Goal: Task Accomplishment & Management: Manage account settings

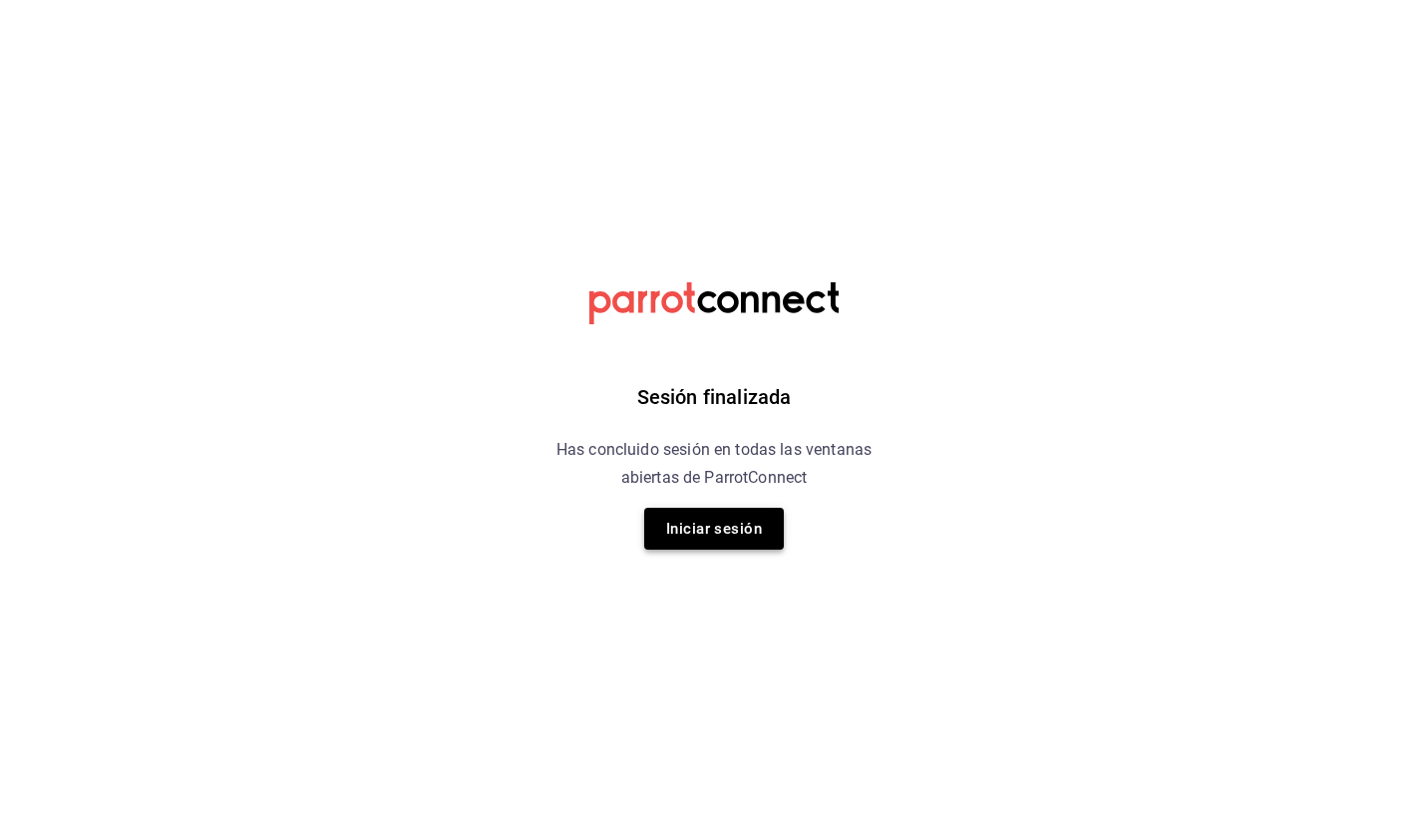
click at [706, 518] on button "Iniciar sesión" at bounding box center [714, 529] width 140 height 42
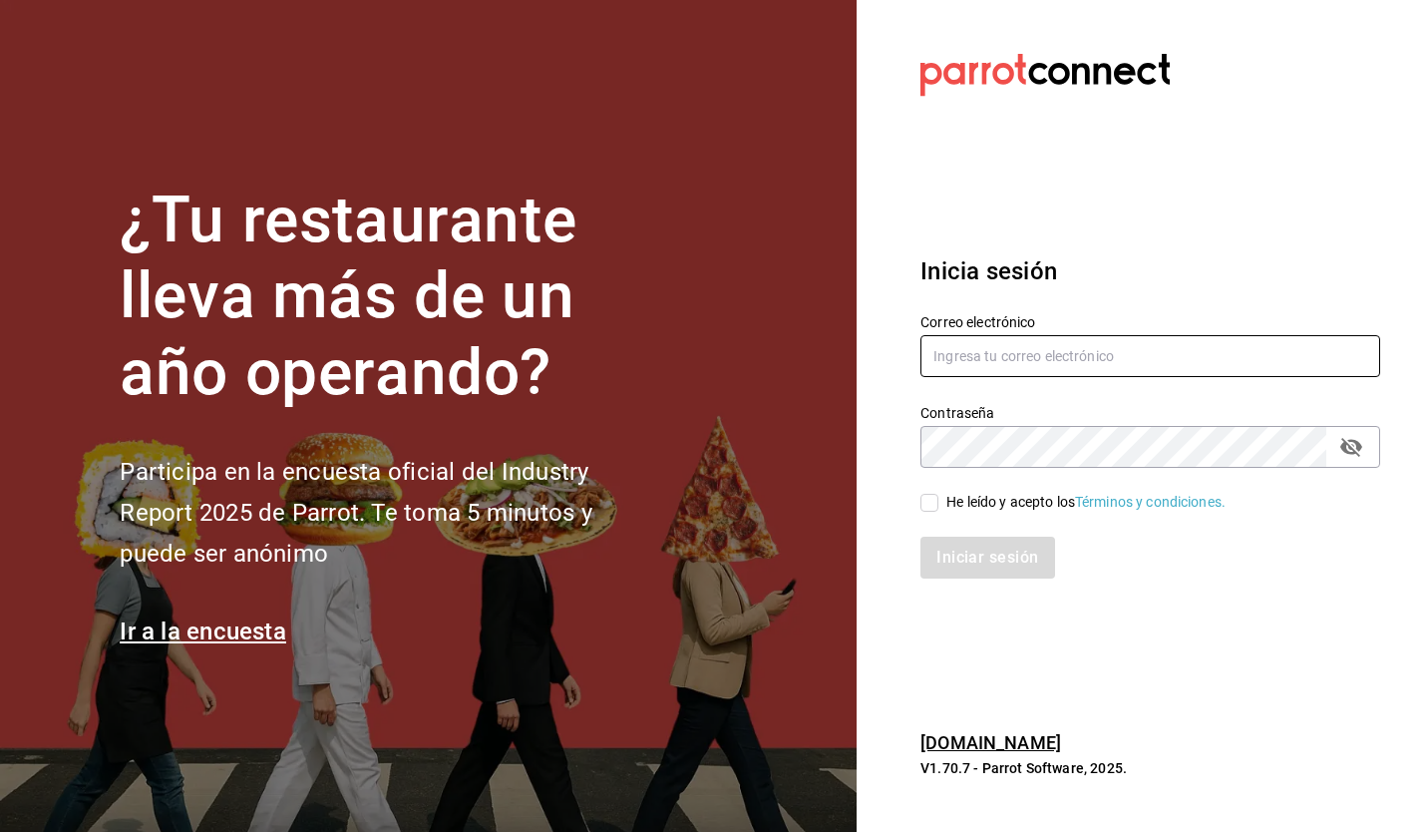
type input "[EMAIL_ADDRESS][DOMAIN_NAME]"
click at [1044, 505] on div "He leído y acepto los Términos y condiciones." at bounding box center [1085, 502] width 279 height 21
click at [938, 505] on input "He leído y acepto los Términos y condiciones." at bounding box center [929, 503] width 18 height 18
checkbox input "true"
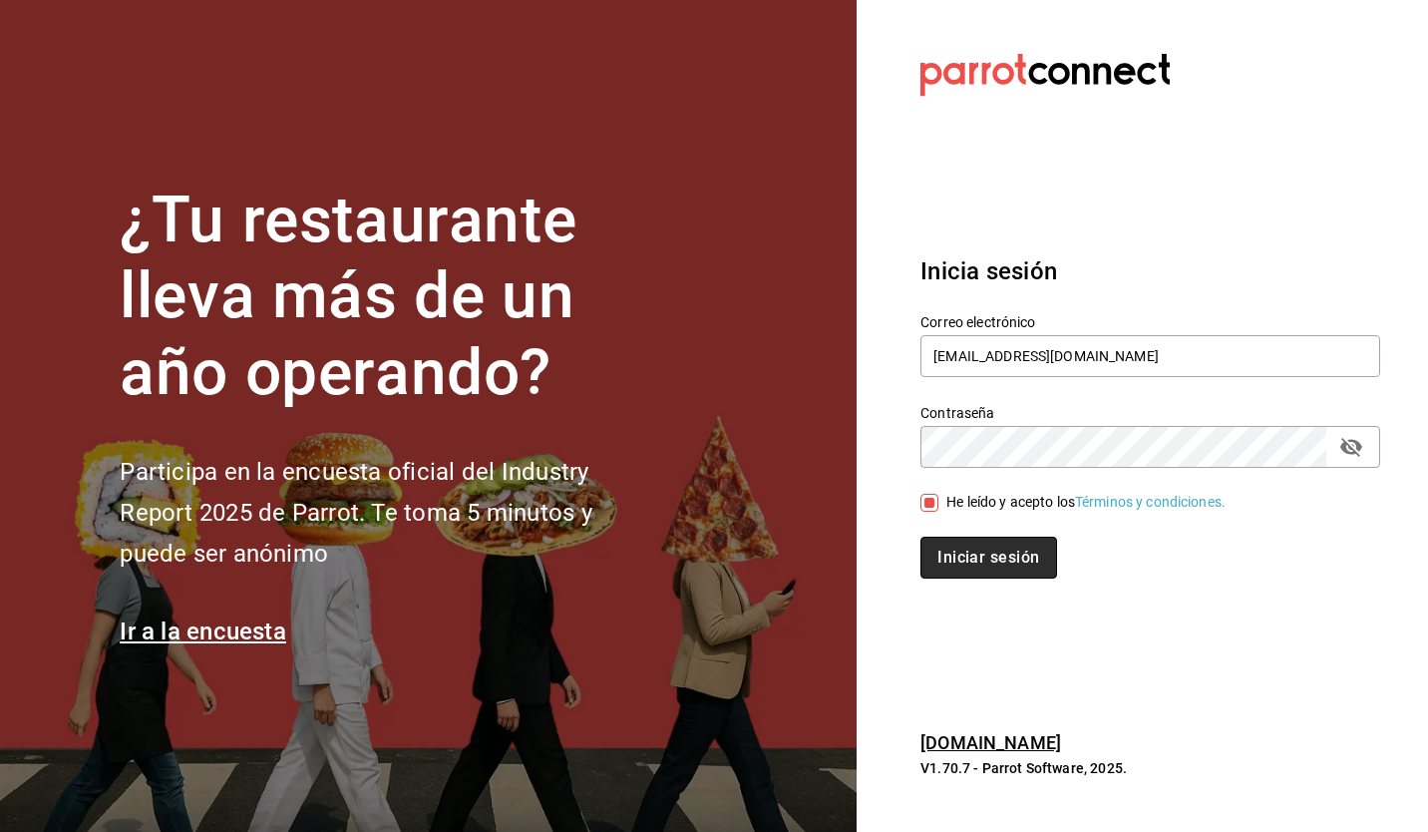
click at [987, 558] on button "Iniciar sesión" at bounding box center [988, 557] width 136 height 42
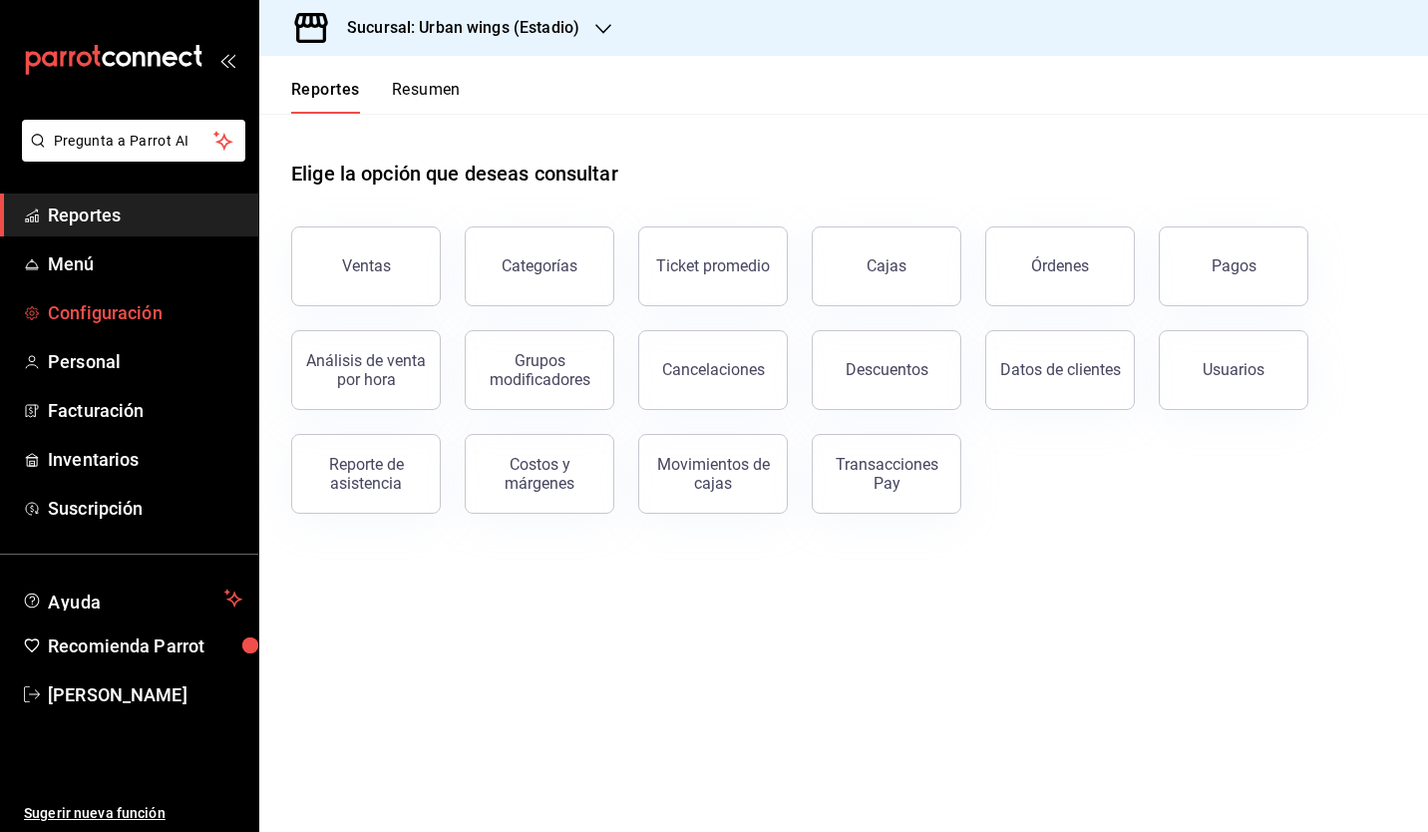
click at [136, 313] on span "Configuración" at bounding box center [145, 312] width 194 height 27
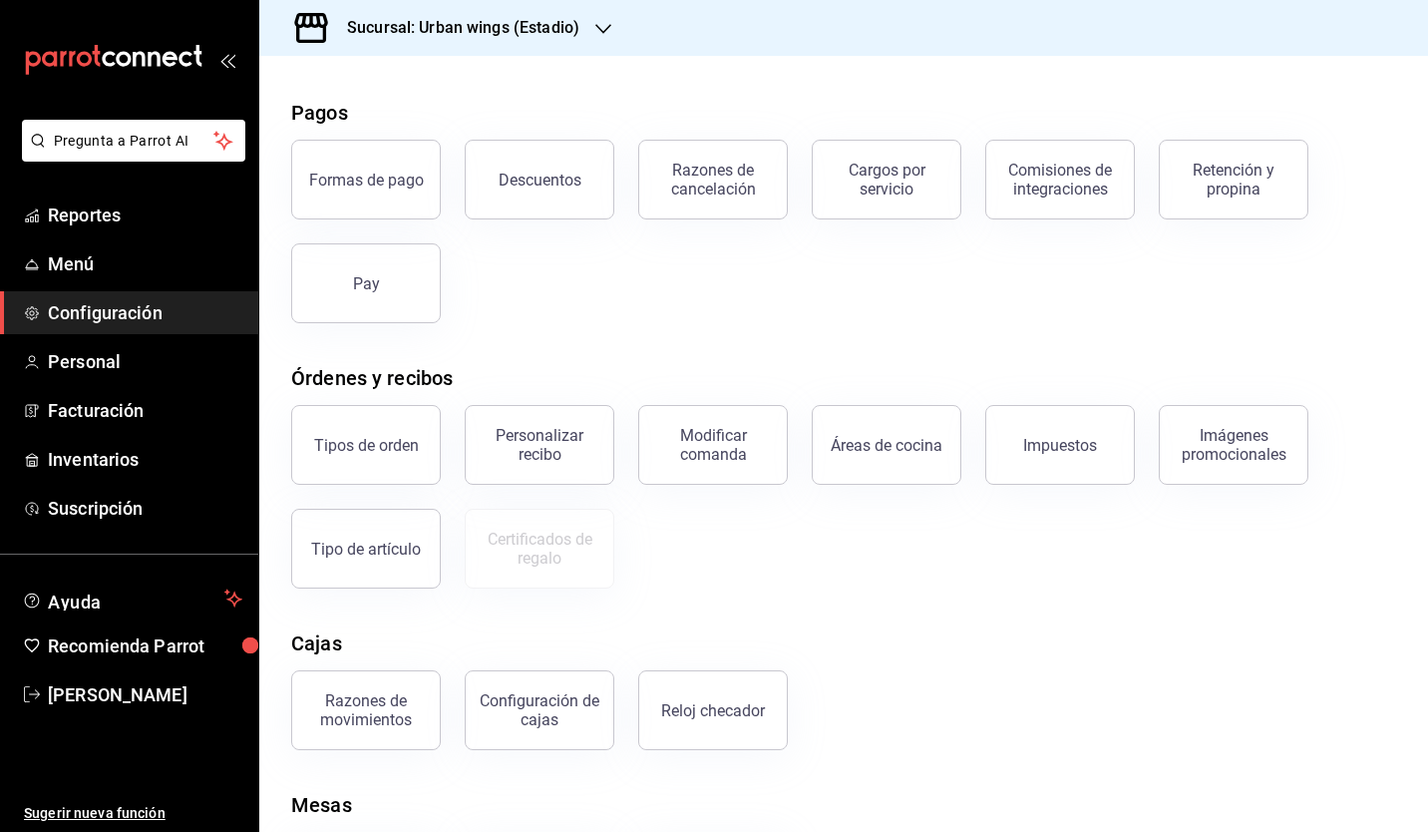
scroll to position [179, 0]
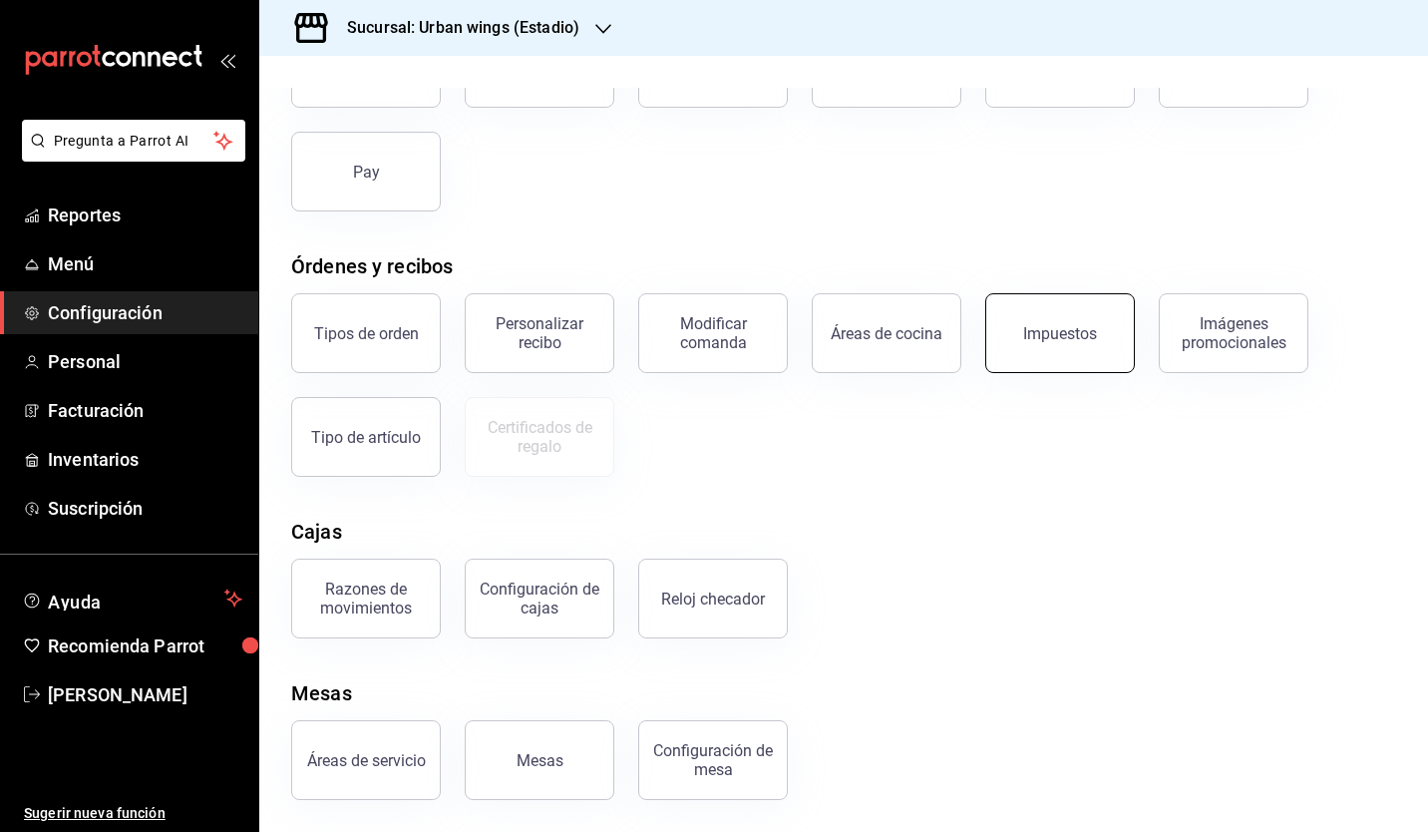
click at [1075, 341] on div "Impuestos" at bounding box center [1060, 333] width 74 height 19
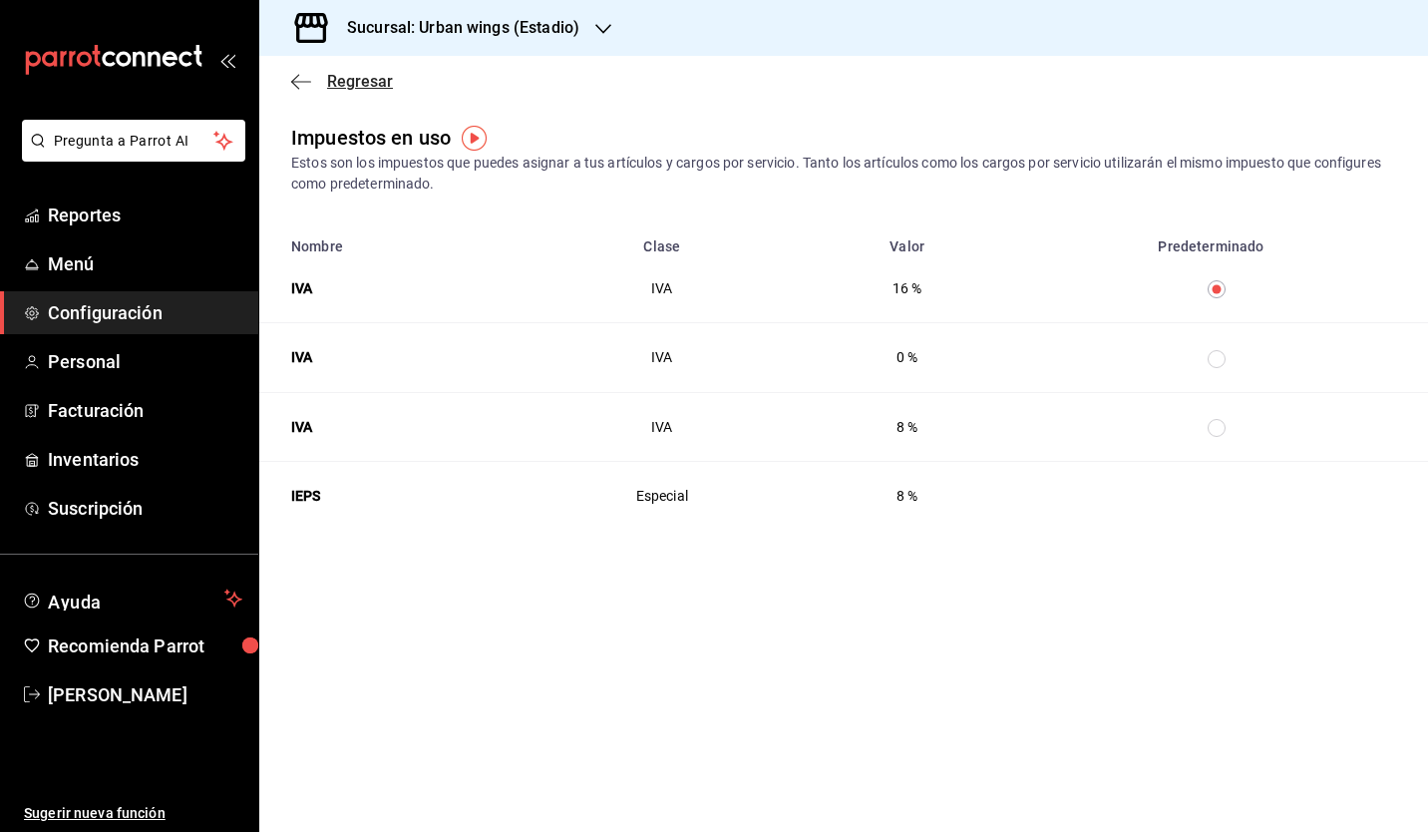
click at [299, 84] on icon "button" at bounding box center [301, 82] width 20 height 18
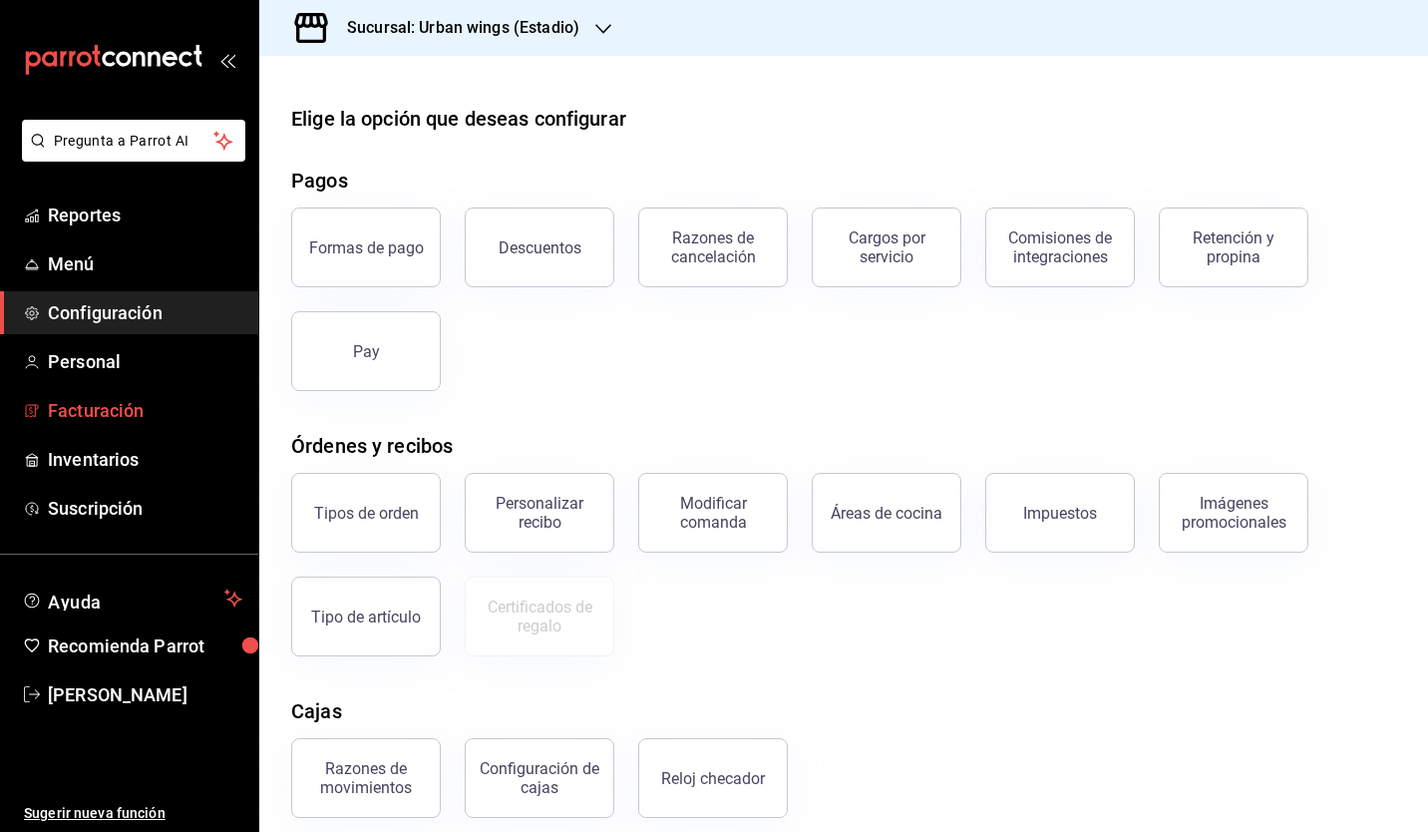
click at [89, 416] on span "Facturación" at bounding box center [145, 410] width 194 height 27
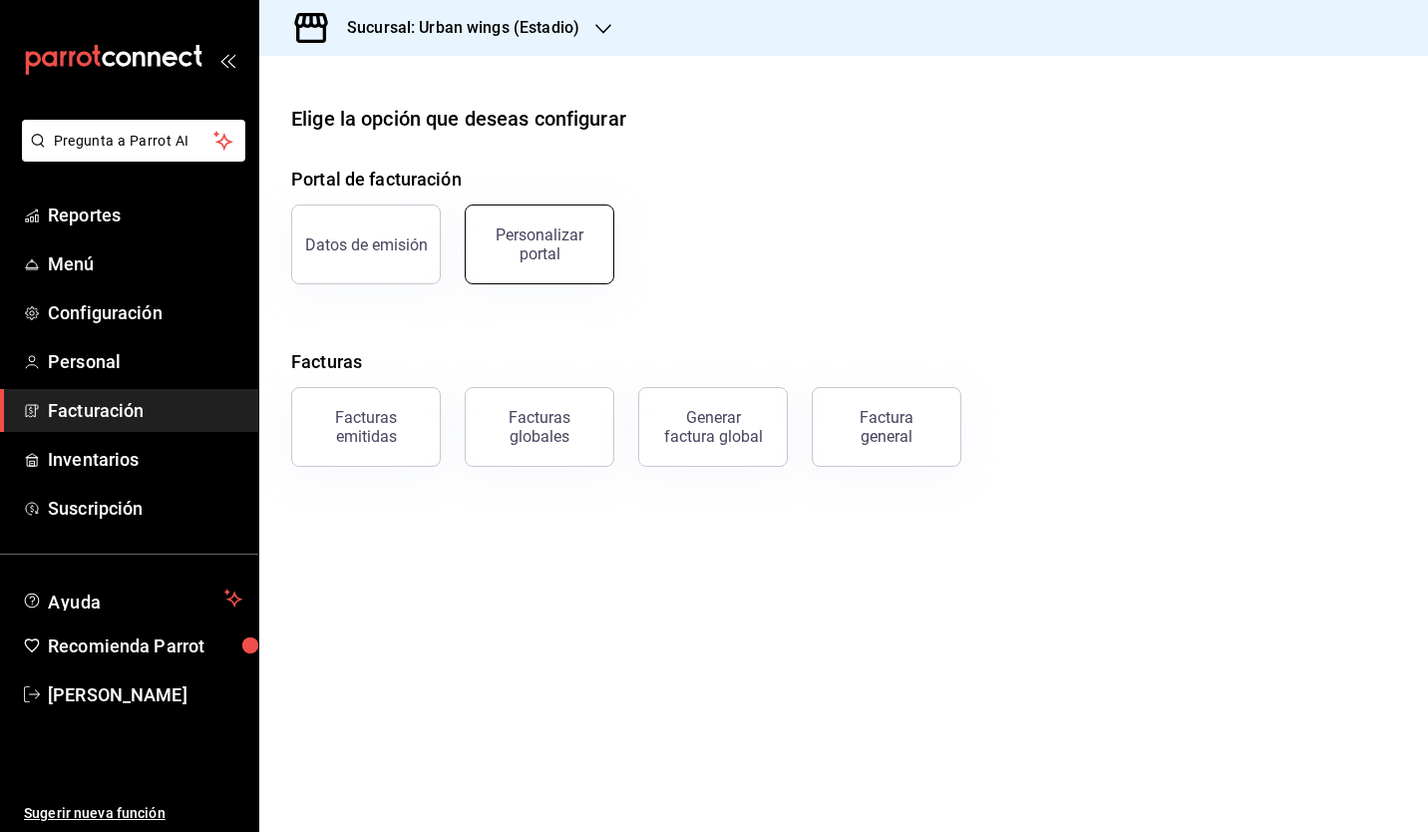
click at [542, 233] on div "Personalizar portal" at bounding box center [540, 244] width 124 height 38
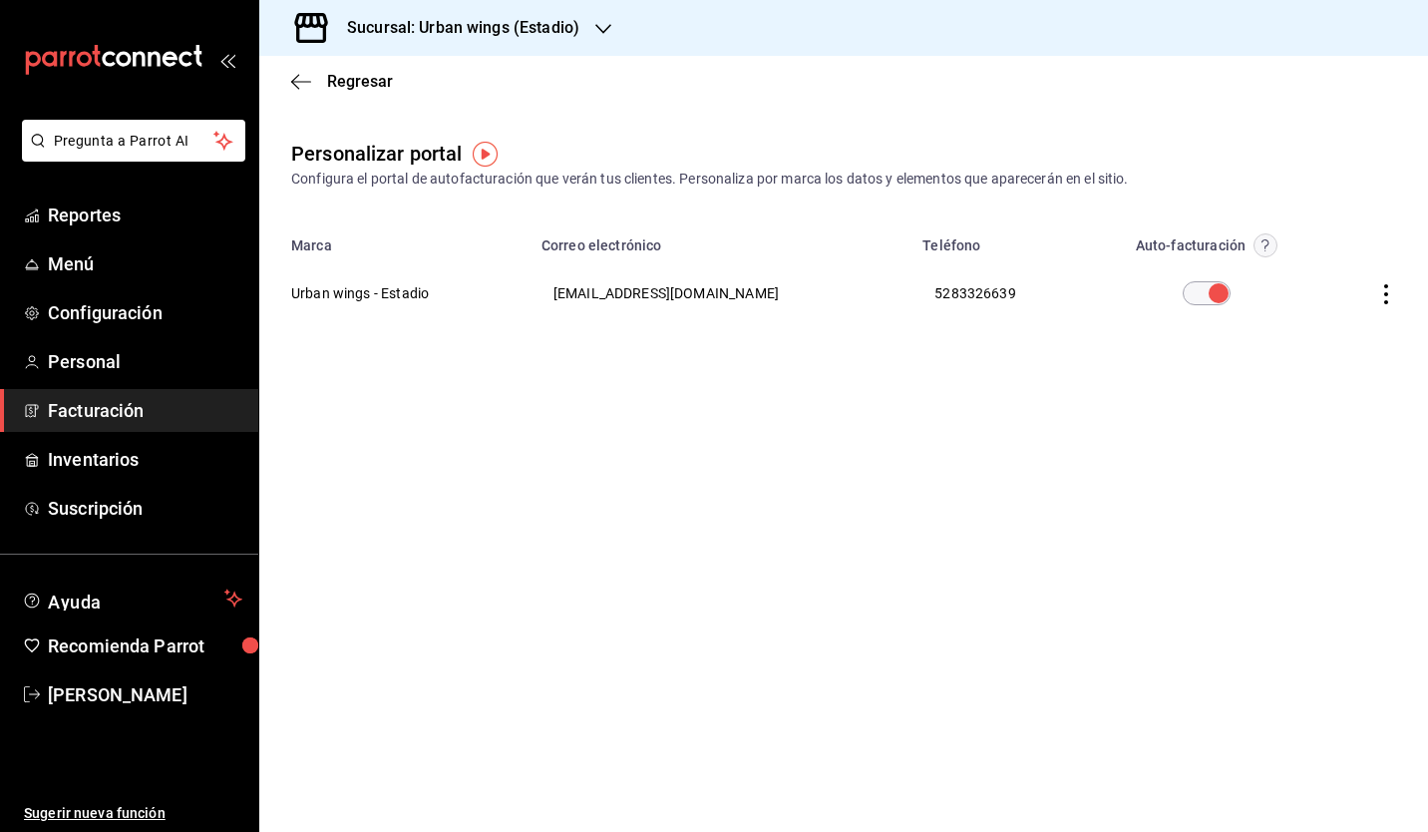
click at [501, 28] on h3 "Sucursal: Urban wings (Estadio)" at bounding box center [455, 28] width 248 height 24
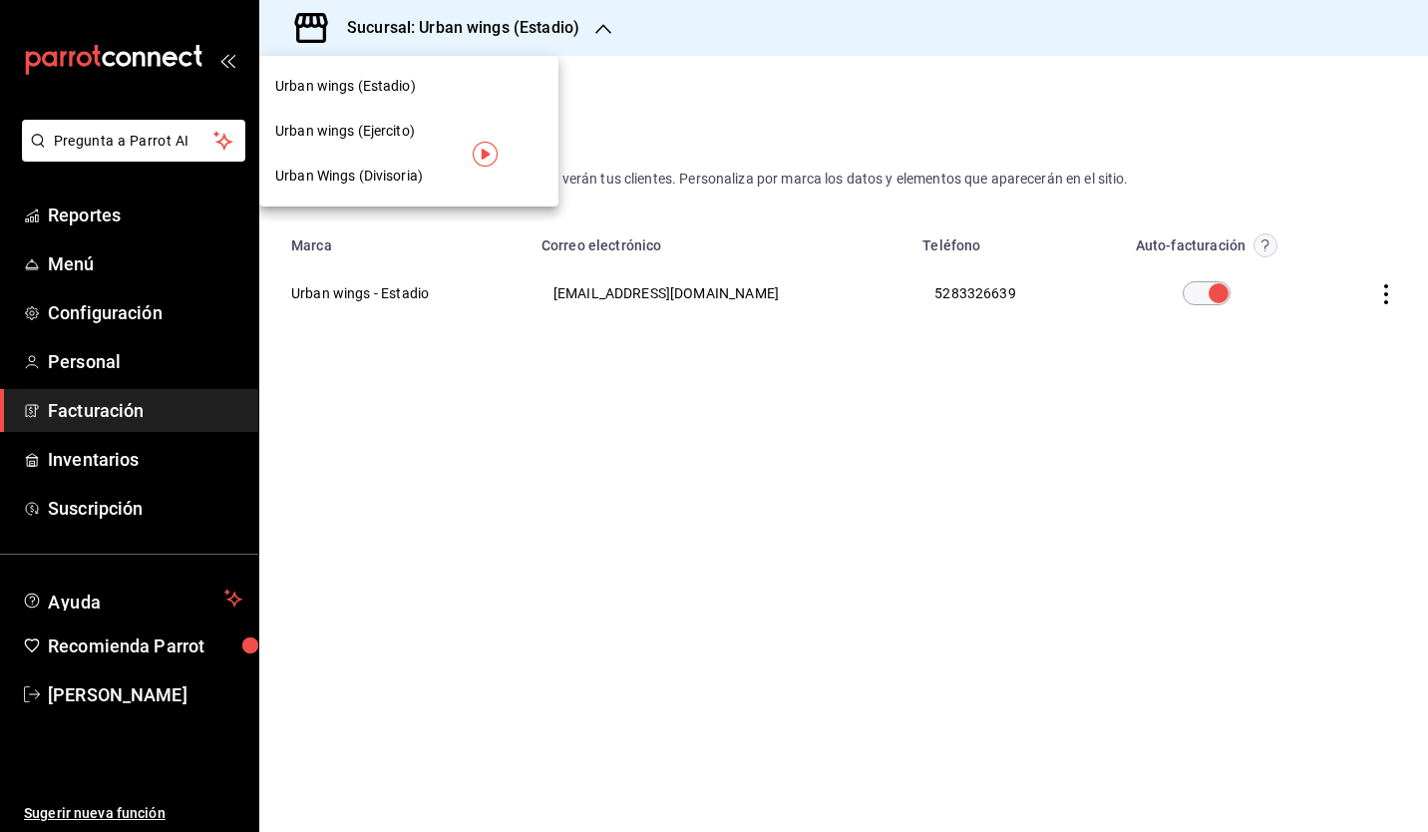
click at [405, 179] on span "Urban Wings (Divisoria)" at bounding box center [349, 176] width 148 height 21
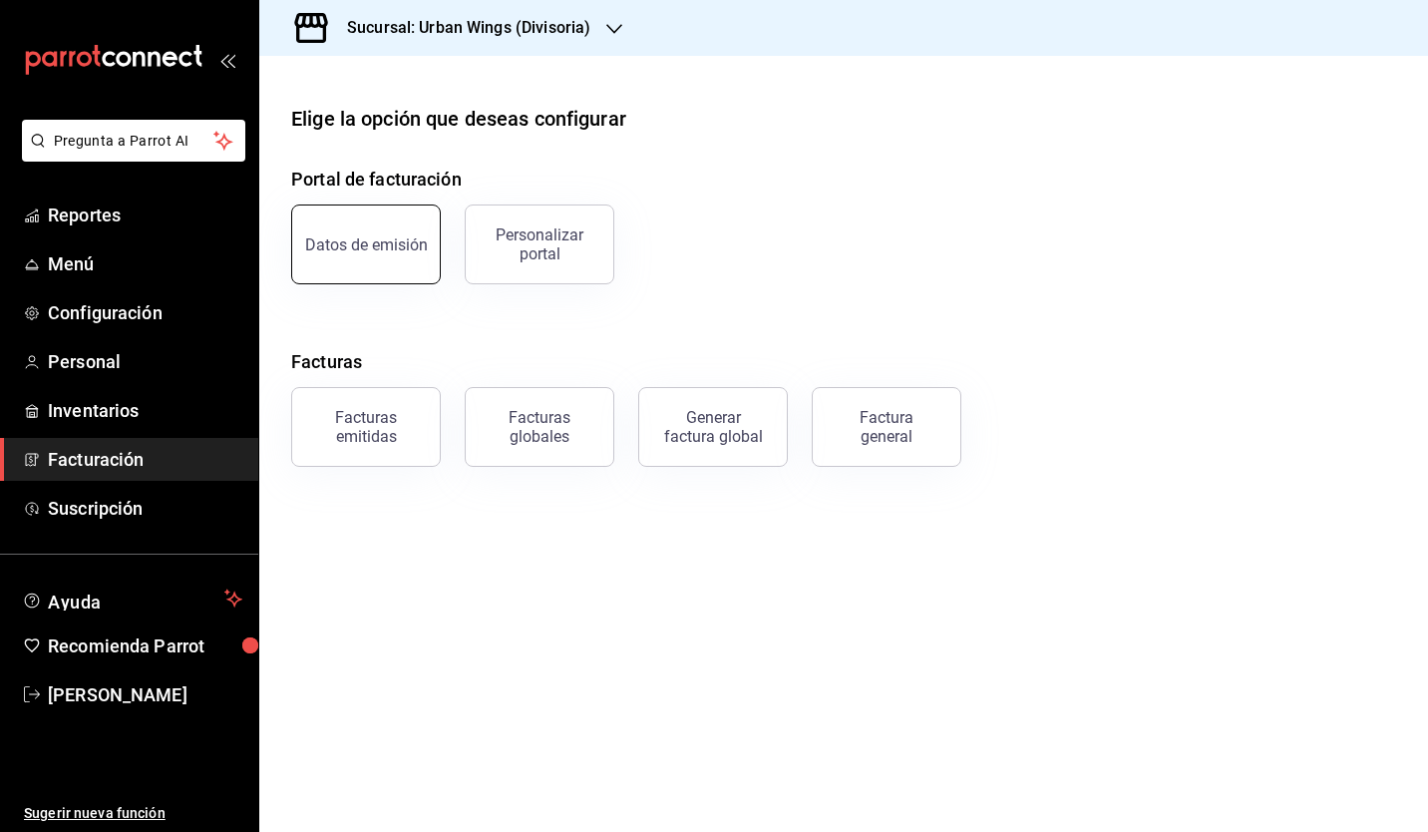
click at [399, 221] on button "Datos de emisión" at bounding box center [366, 244] width 150 height 80
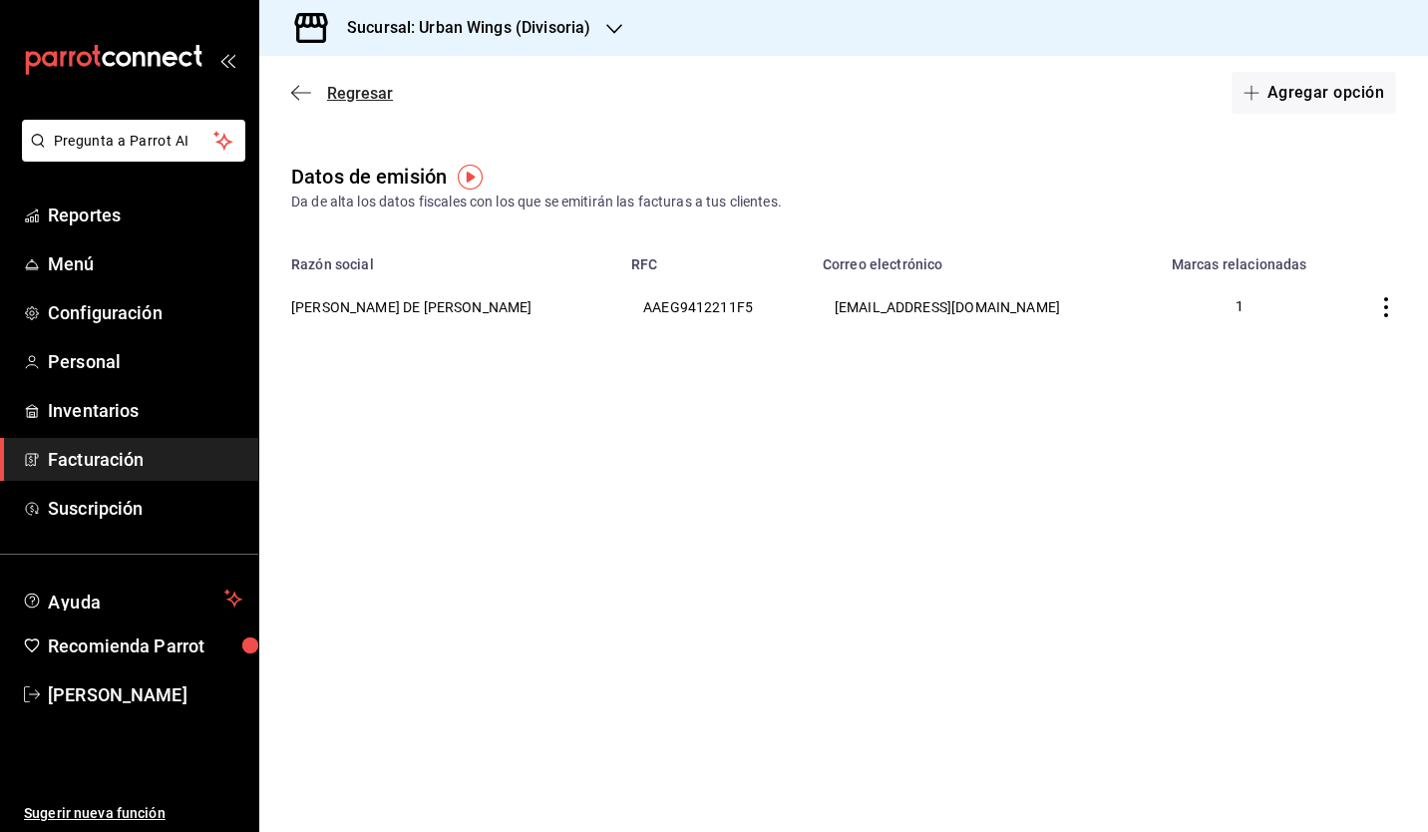
click at [301, 92] on icon "button" at bounding box center [301, 93] width 20 height 18
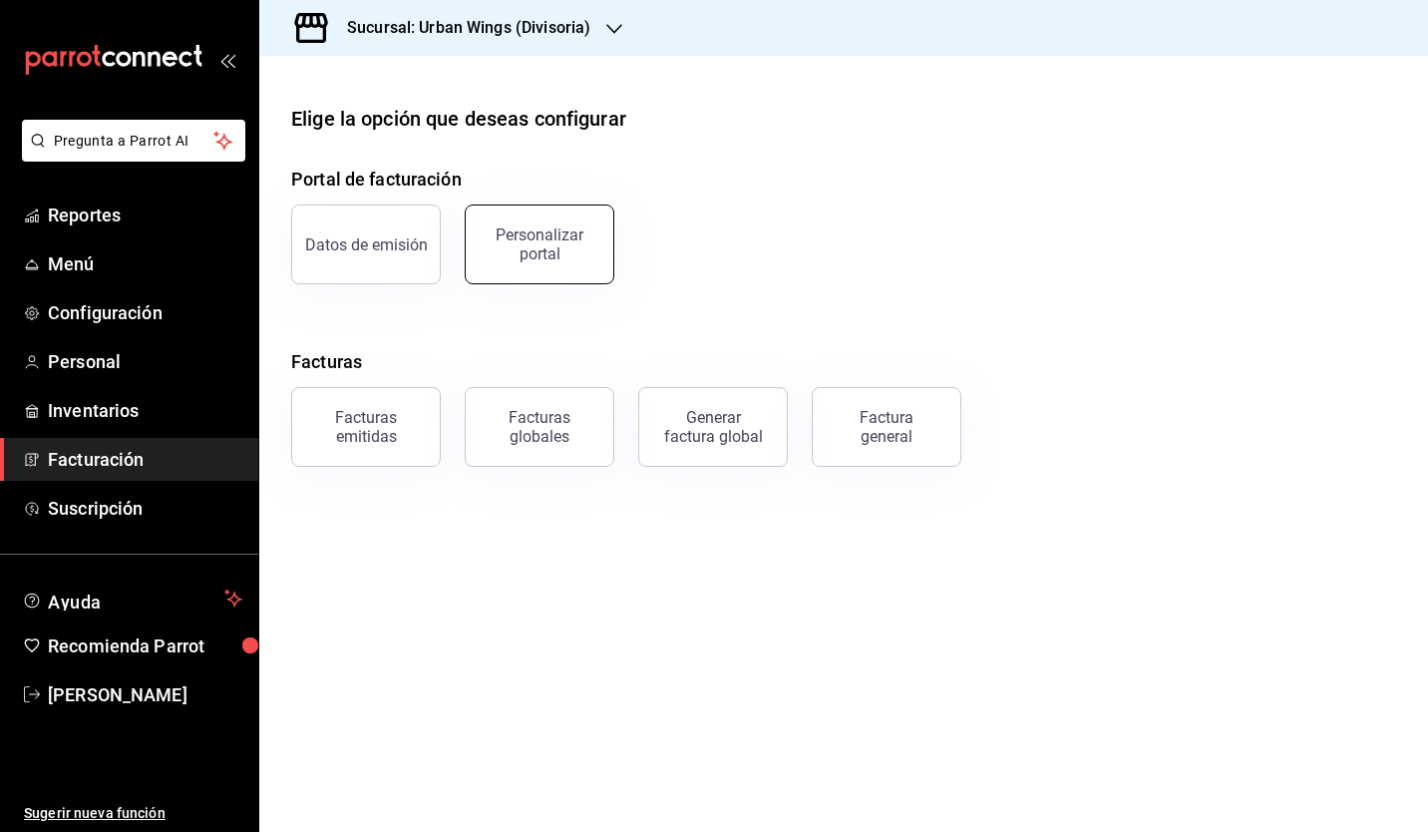
click at [555, 226] on div "Personalizar portal" at bounding box center [540, 244] width 124 height 38
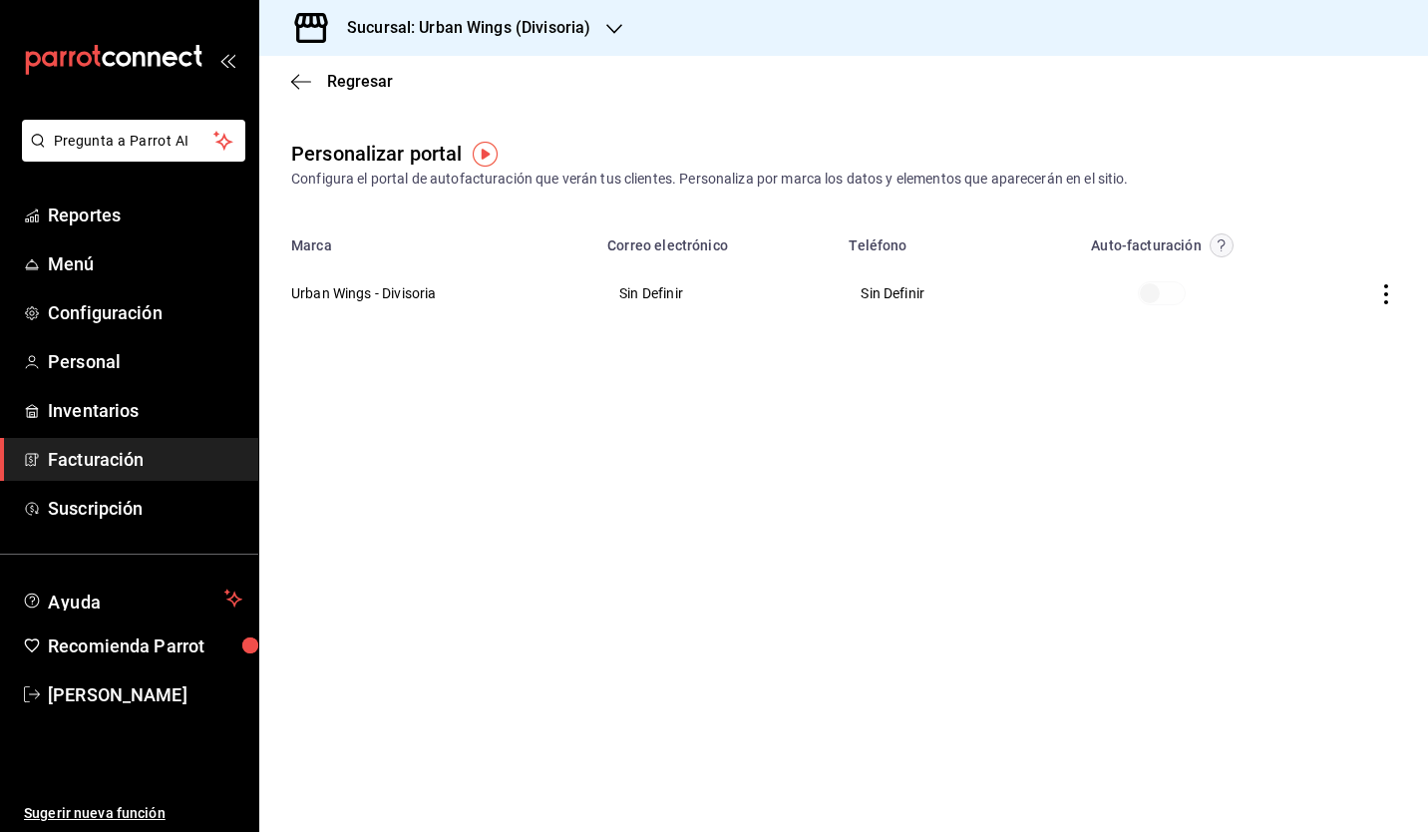
click at [1385, 296] on icon "button" at bounding box center [1386, 294] width 20 height 20
click at [1260, 269] on span "Editar" at bounding box center [1255, 268] width 68 height 19
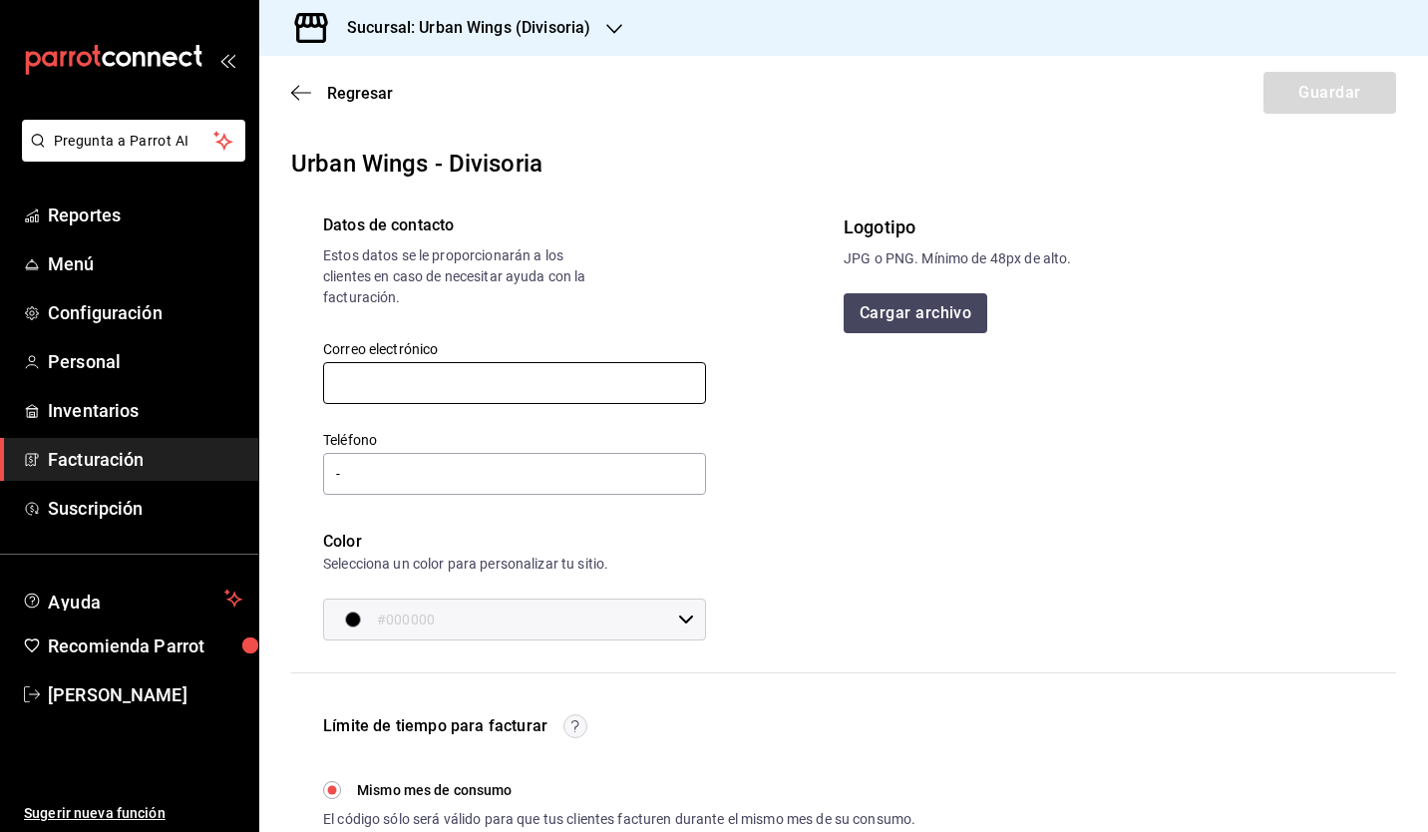
click at [451, 385] on input "text" at bounding box center [514, 383] width 383 height 42
type input "urbanwingsdivisioria@gmail.com"
click at [466, 483] on input "-" at bounding box center [514, 474] width 383 height 42
click at [488, 610] on input "#000000" at bounding box center [523, 619] width 293 height 40
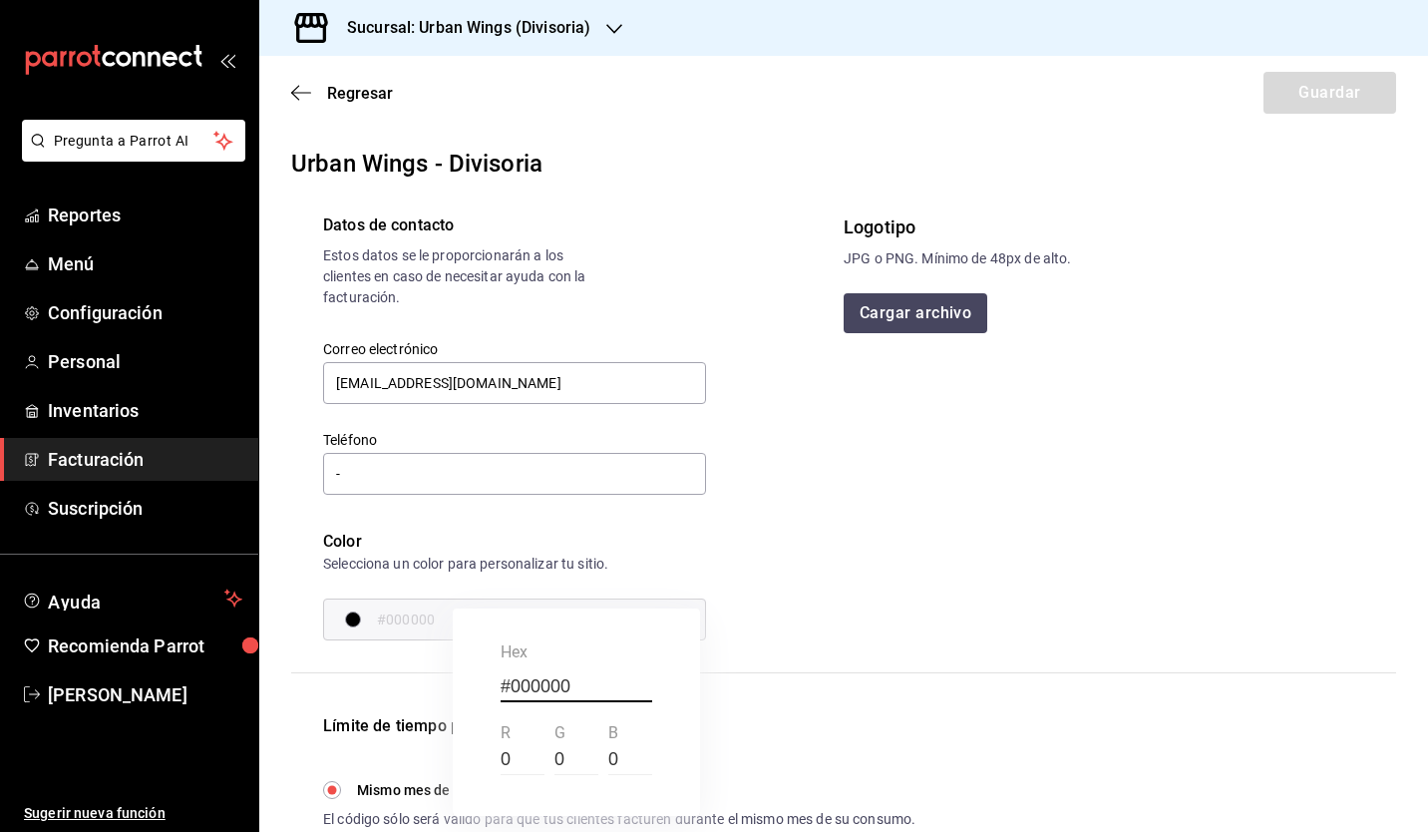
drag, startPoint x: 587, startPoint y: 686, endPoint x: 477, endPoint y: 683, distance: 110.7
click at [477, 683] on div "#000000 hex 0 r 0 g 0 b" at bounding box center [576, 711] width 247 height 207
click at [814, 574] on div at bounding box center [714, 416] width 1428 height 832
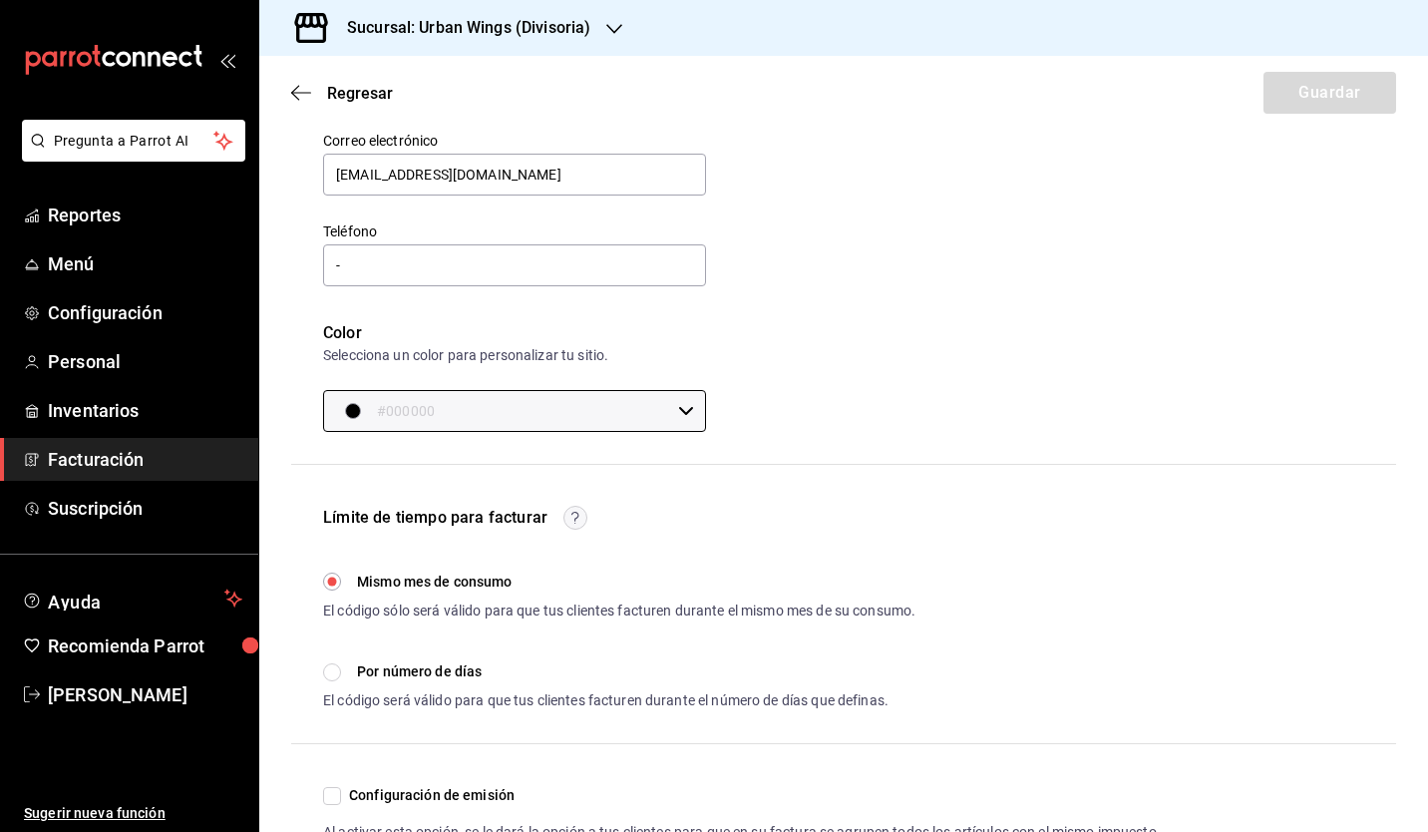
scroll to position [317, 0]
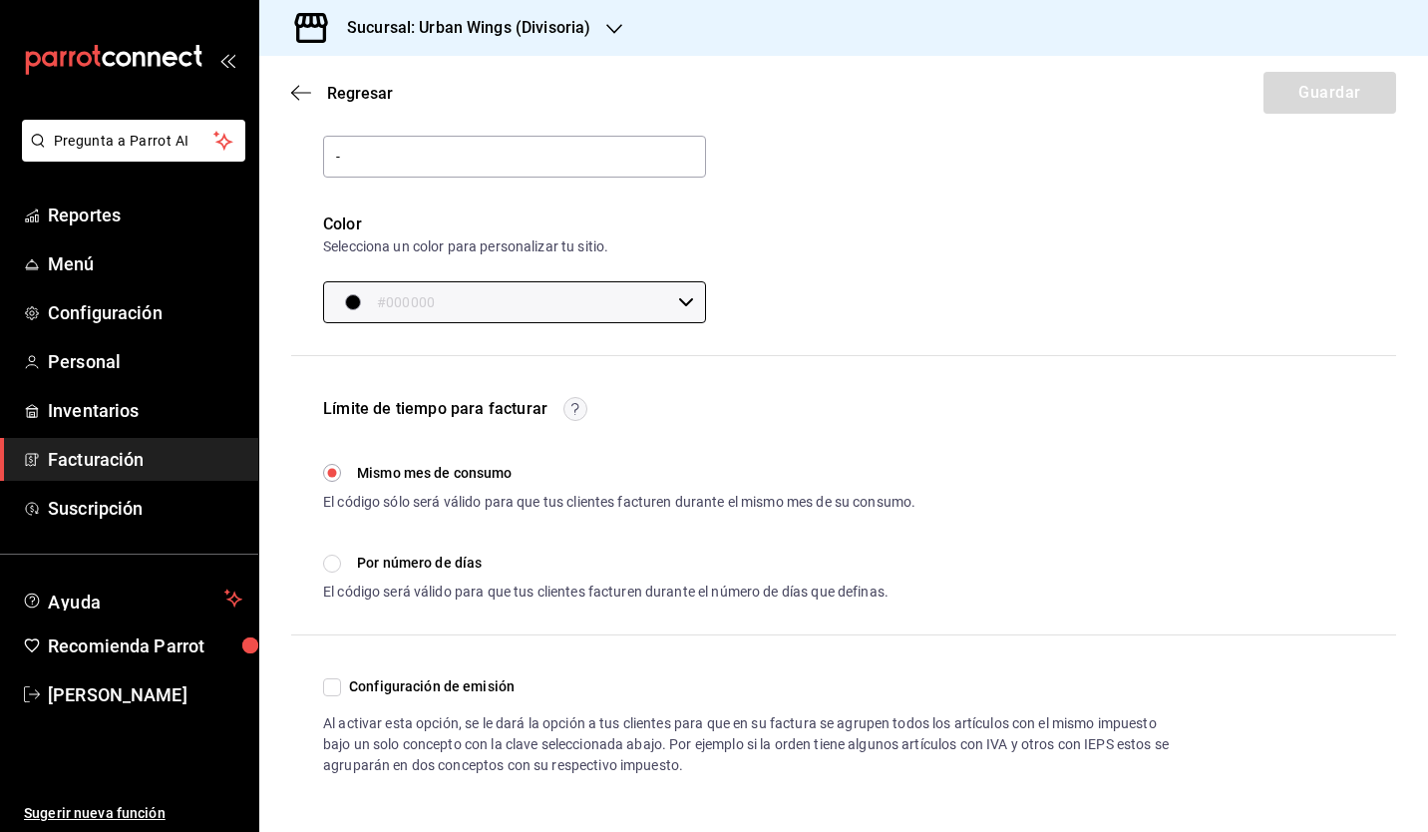
click at [325, 576] on div "Por número de días El código será válido para que tus clientes facturen durante…" at bounding box center [619, 577] width 592 height 51
click at [333, 563] on input "Por número de días" at bounding box center [332, 563] width 18 height 18
radio input "true"
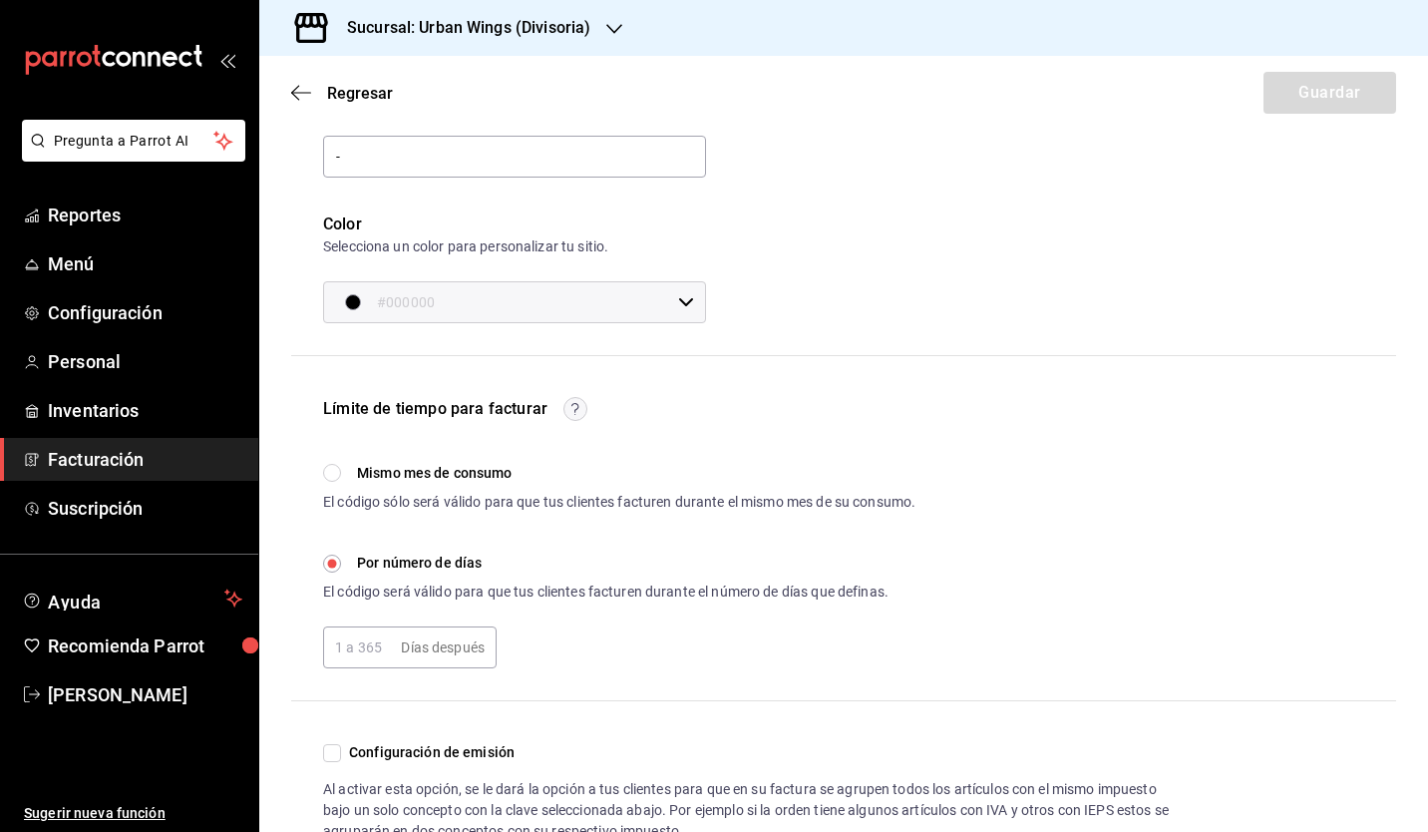
click at [381, 648] on input "text" at bounding box center [358, 647] width 70 height 40
type input "10"
click at [706, 650] on div "10 Días después ​" at bounding box center [843, 647] width 1041 height 42
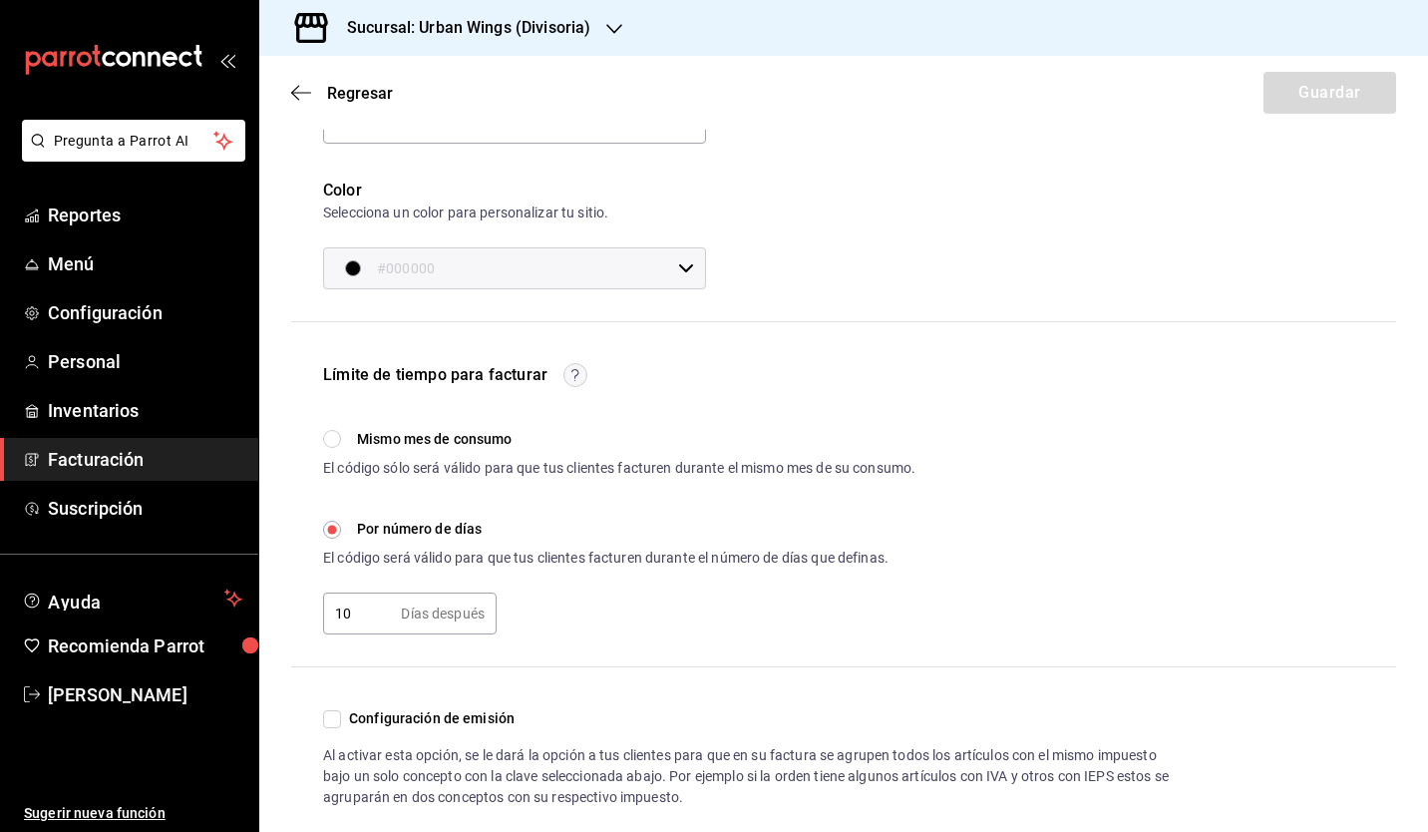
scroll to position [383, 0]
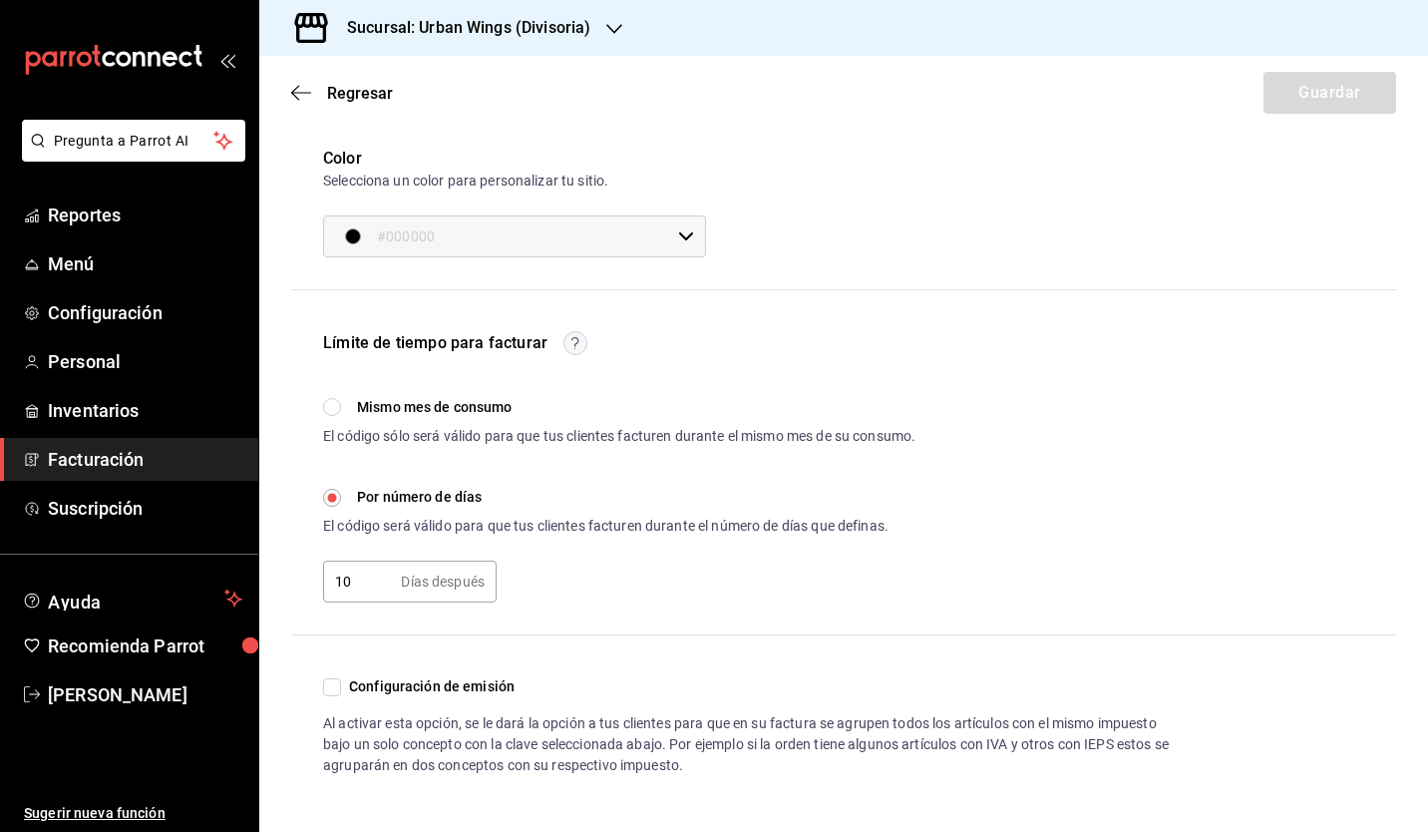
click at [846, 619] on div "Datos de contacto Estos datos se le proporcionarán a los clientes en caso de ne…" at bounding box center [843, 302] width 1105 height 945
click at [330, 692] on input "Configuración de emisión" at bounding box center [332, 687] width 18 height 18
checkbox input "true"
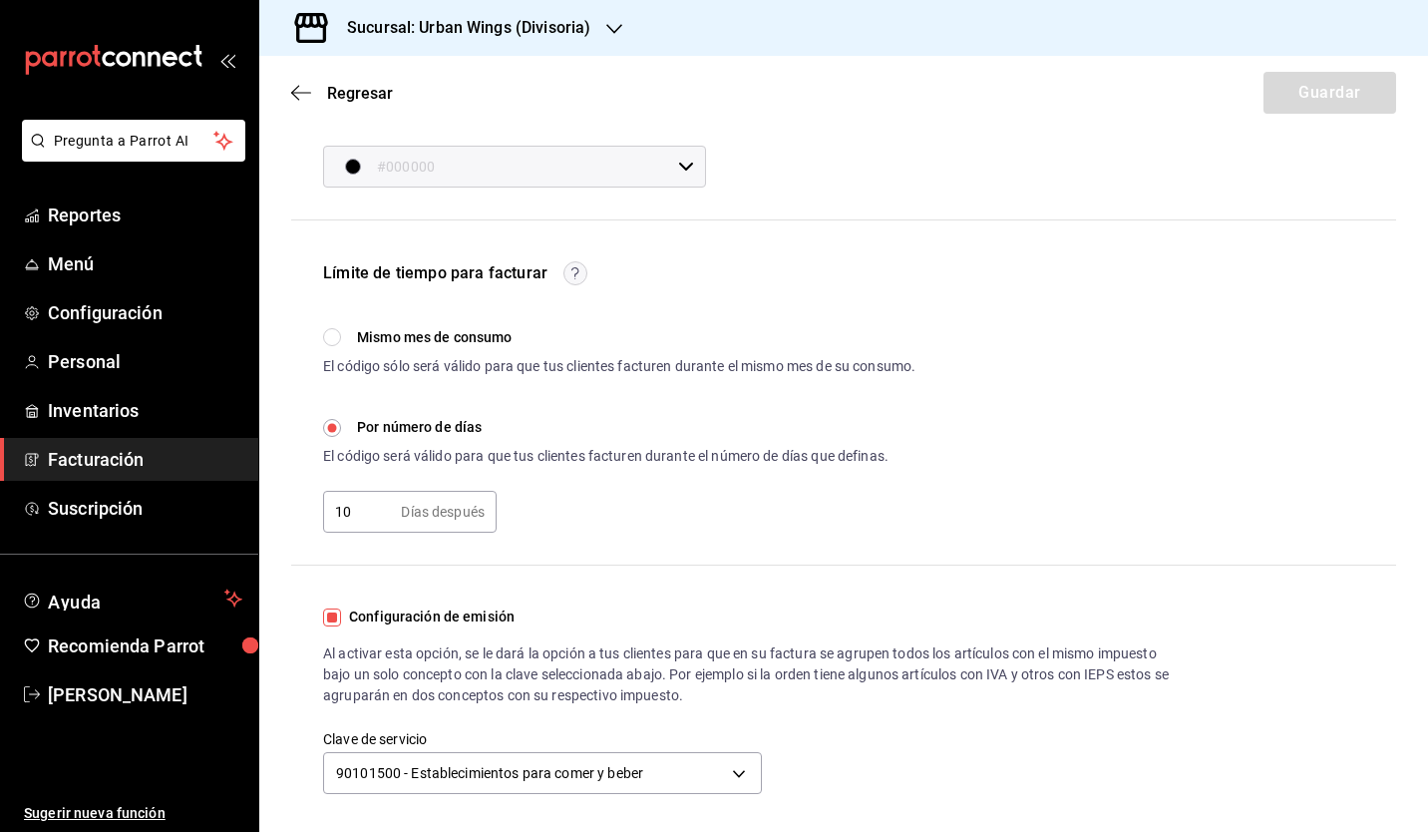
scroll to position [0, 0]
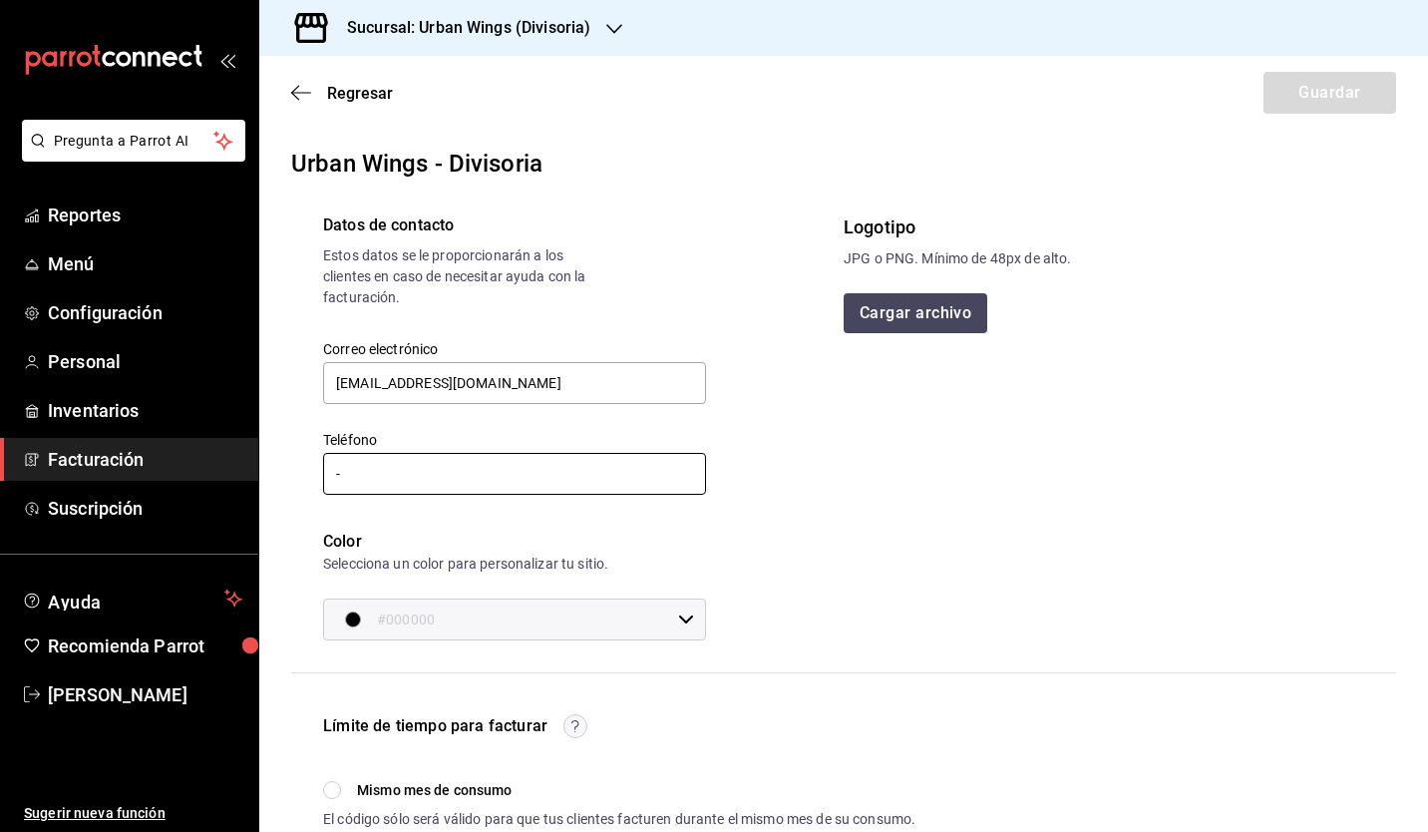
click at [427, 471] on input "-" at bounding box center [514, 474] width 383 height 42
click at [584, 378] on input "urbanwingsdivisioria@gmail.com" at bounding box center [514, 383] width 383 height 42
type input "83 3102-2887"
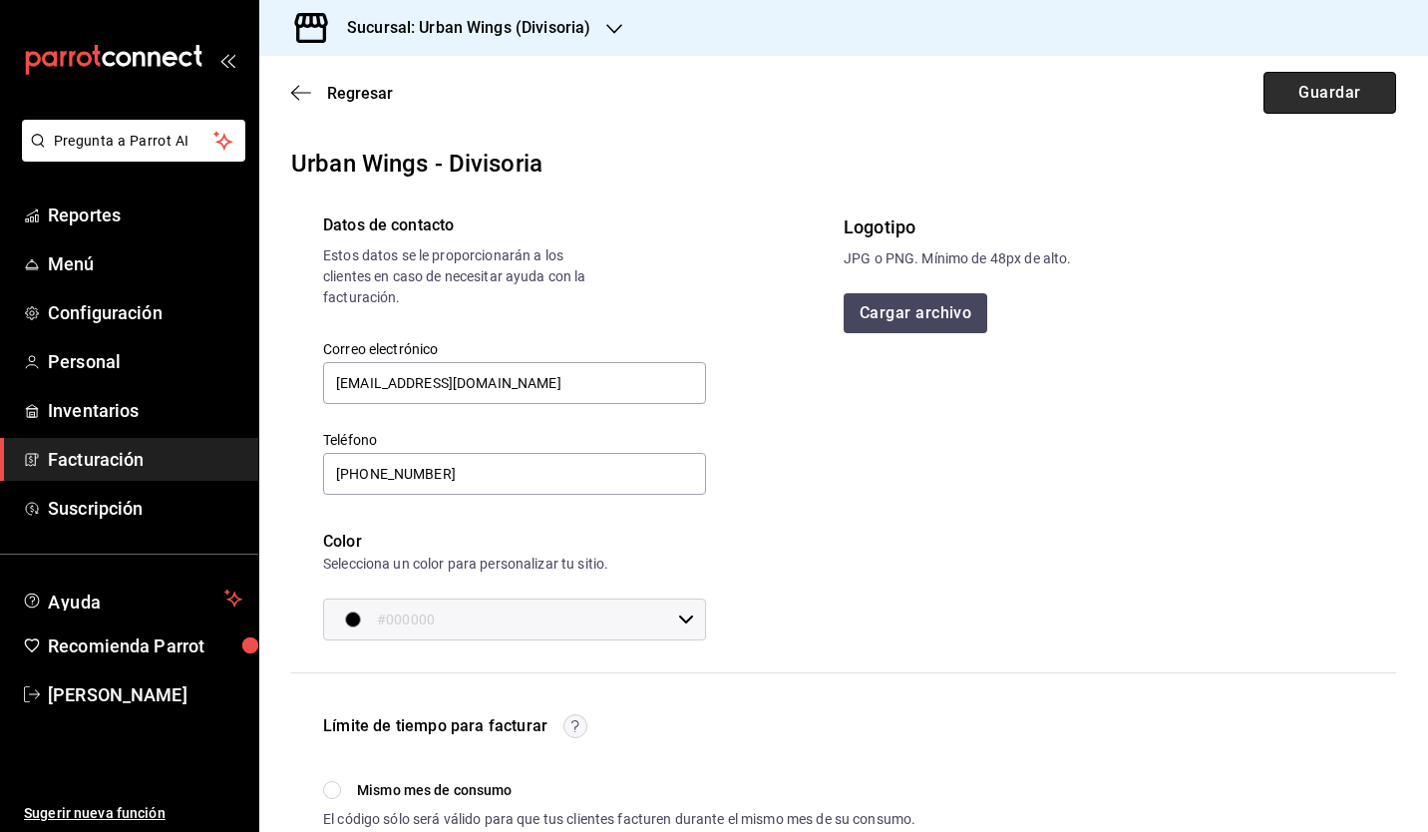
click at [1284, 98] on button "Guardar" at bounding box center [1329, 93] width 133 height 42
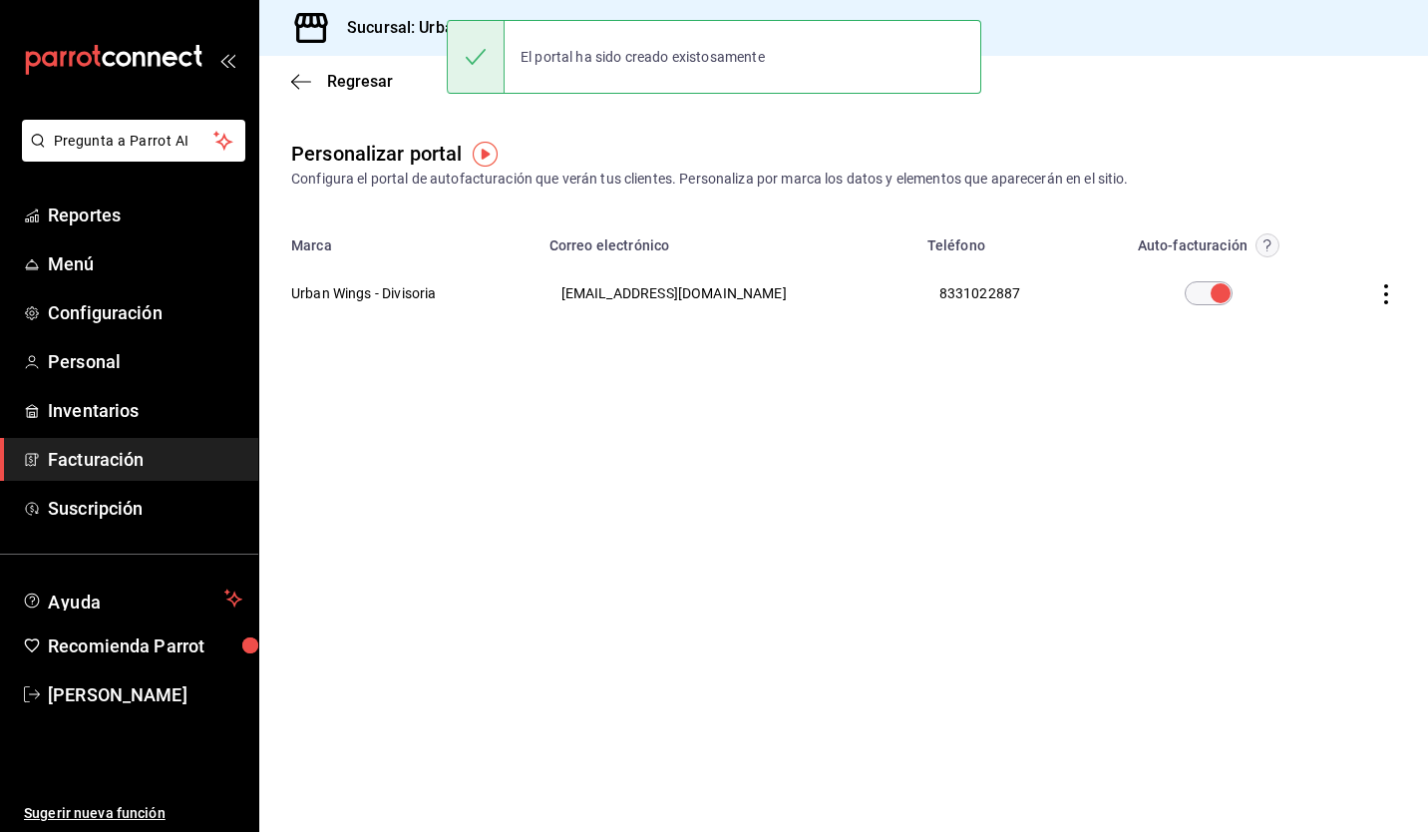
click at [1384, 289] on icon "button" at bounding box center [1386, 294] width 20 height 20
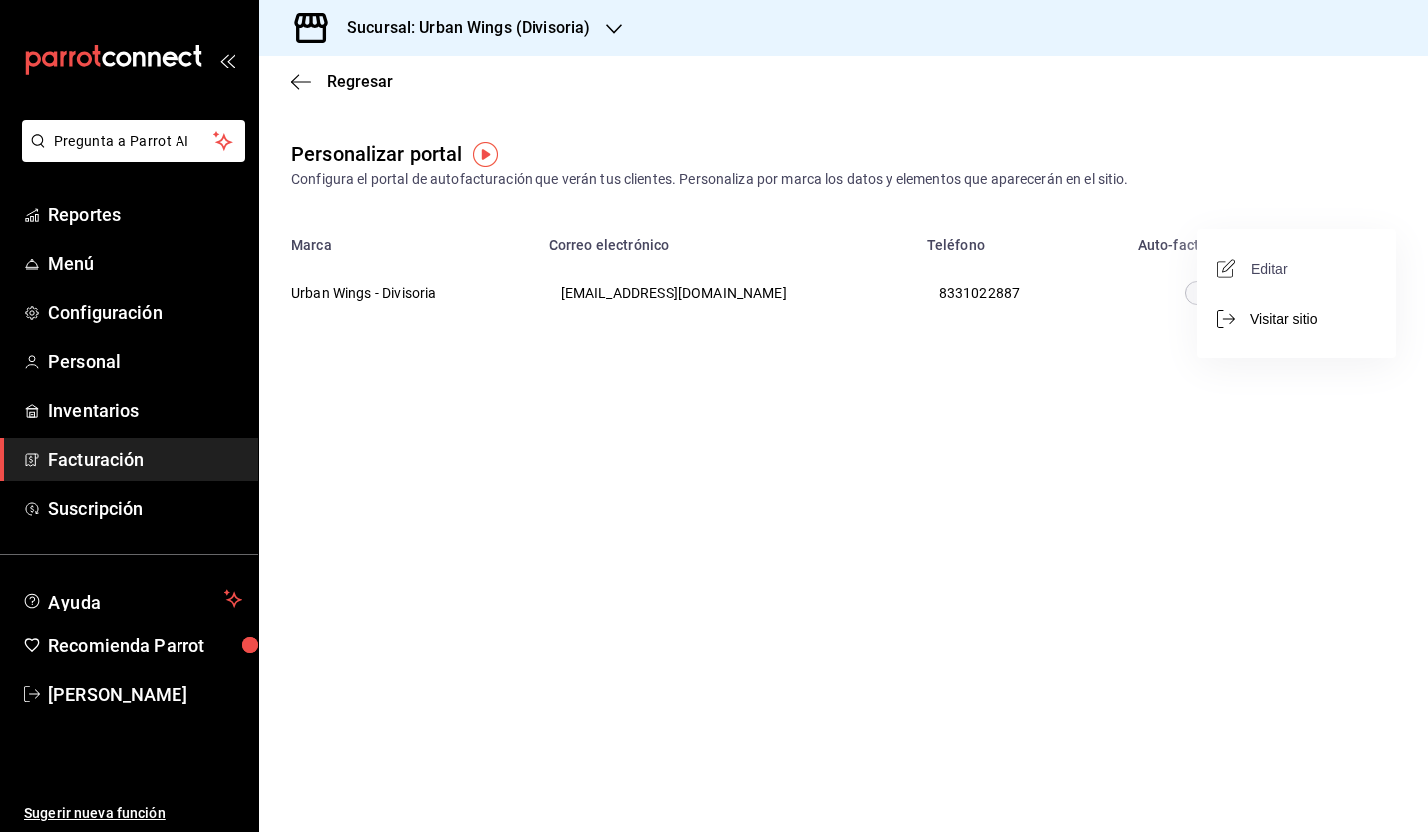
click at [1282, 265] on span "Editar" at bounding box center [1255, 268] width 68 height 19
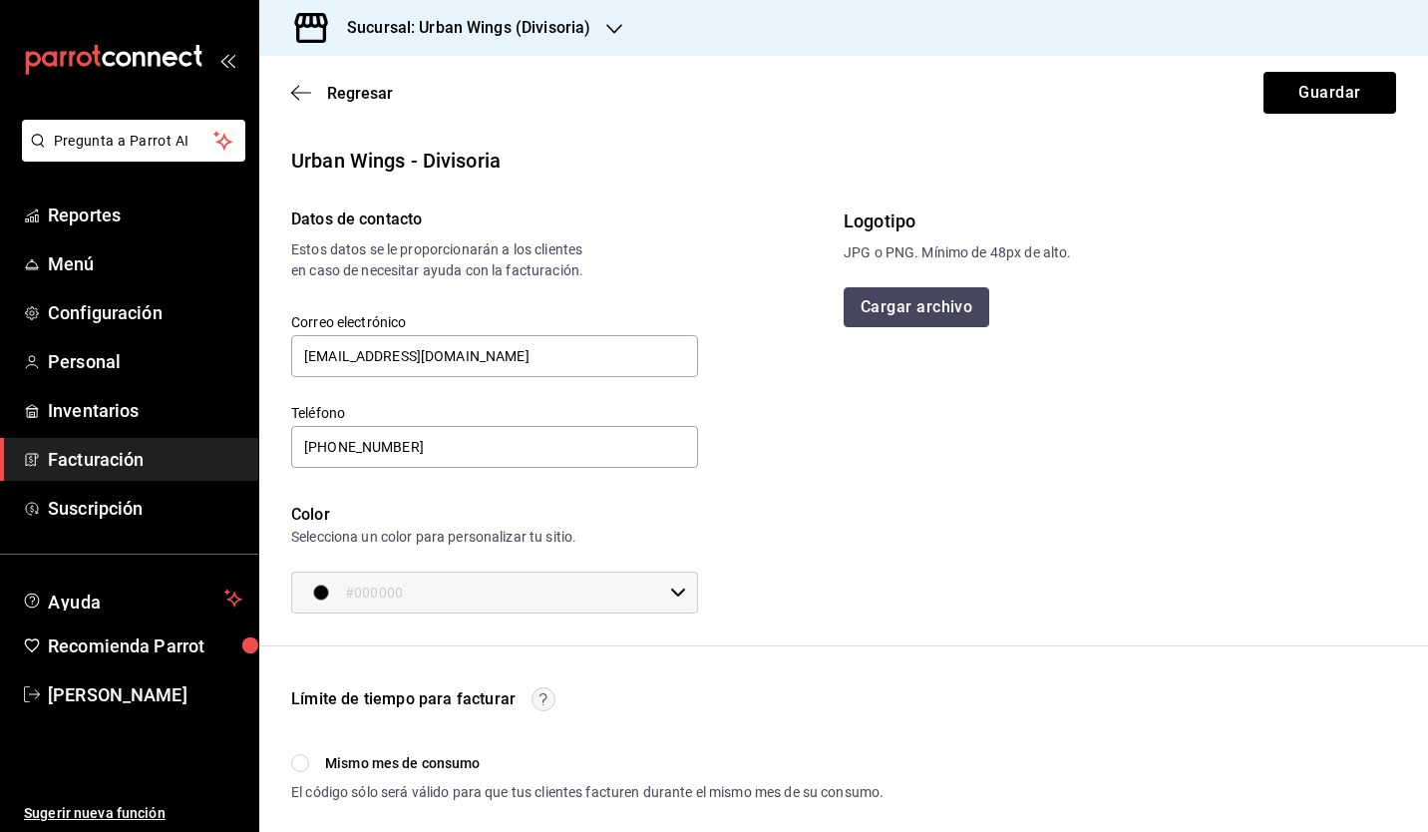
click at [903, 310] on button "Cargar archivo" at bounding box center [917, 307] width 146 height 40
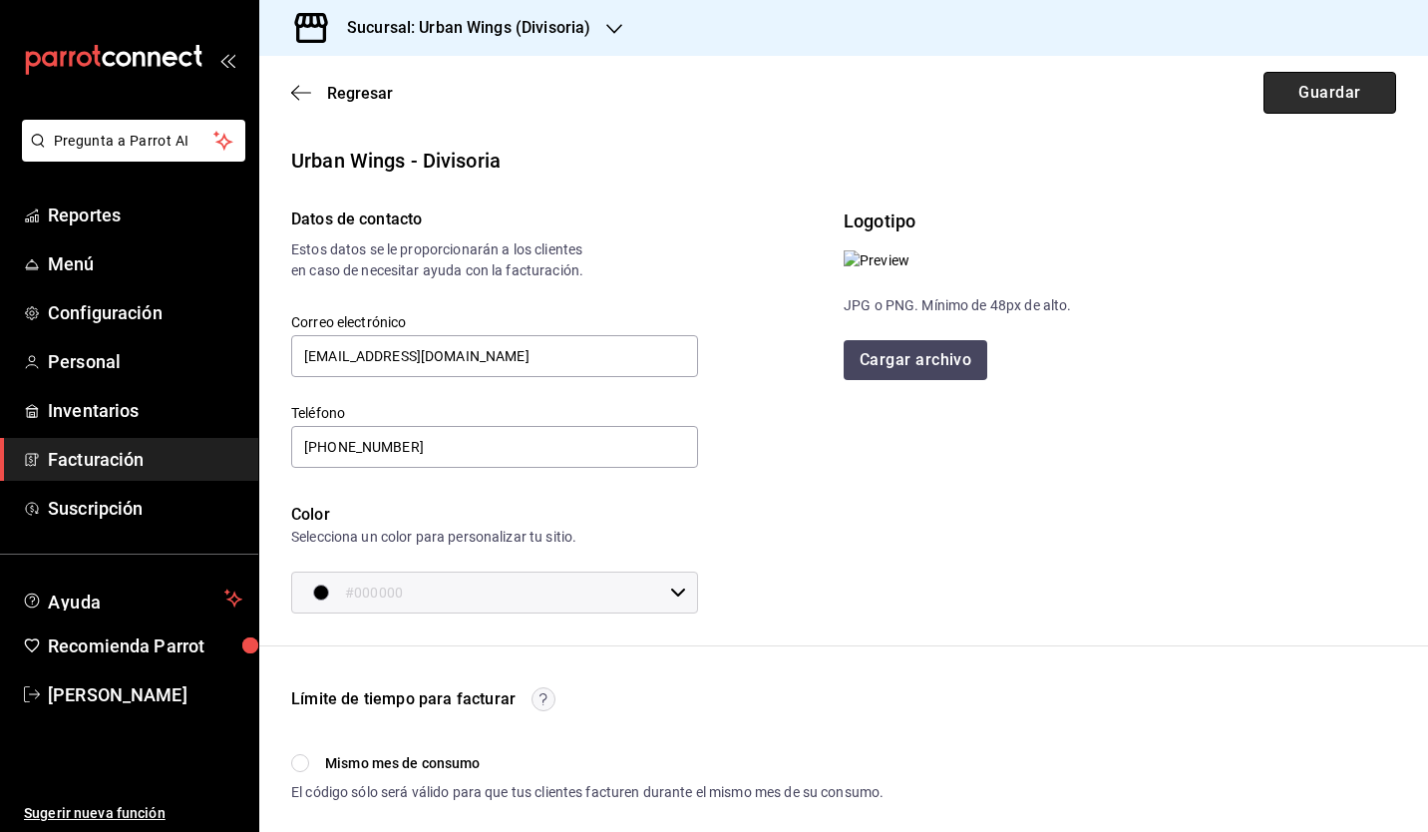
click at [1295, 102] on button "Guardar" at bounding box center [1329, 93] width 133 height 42
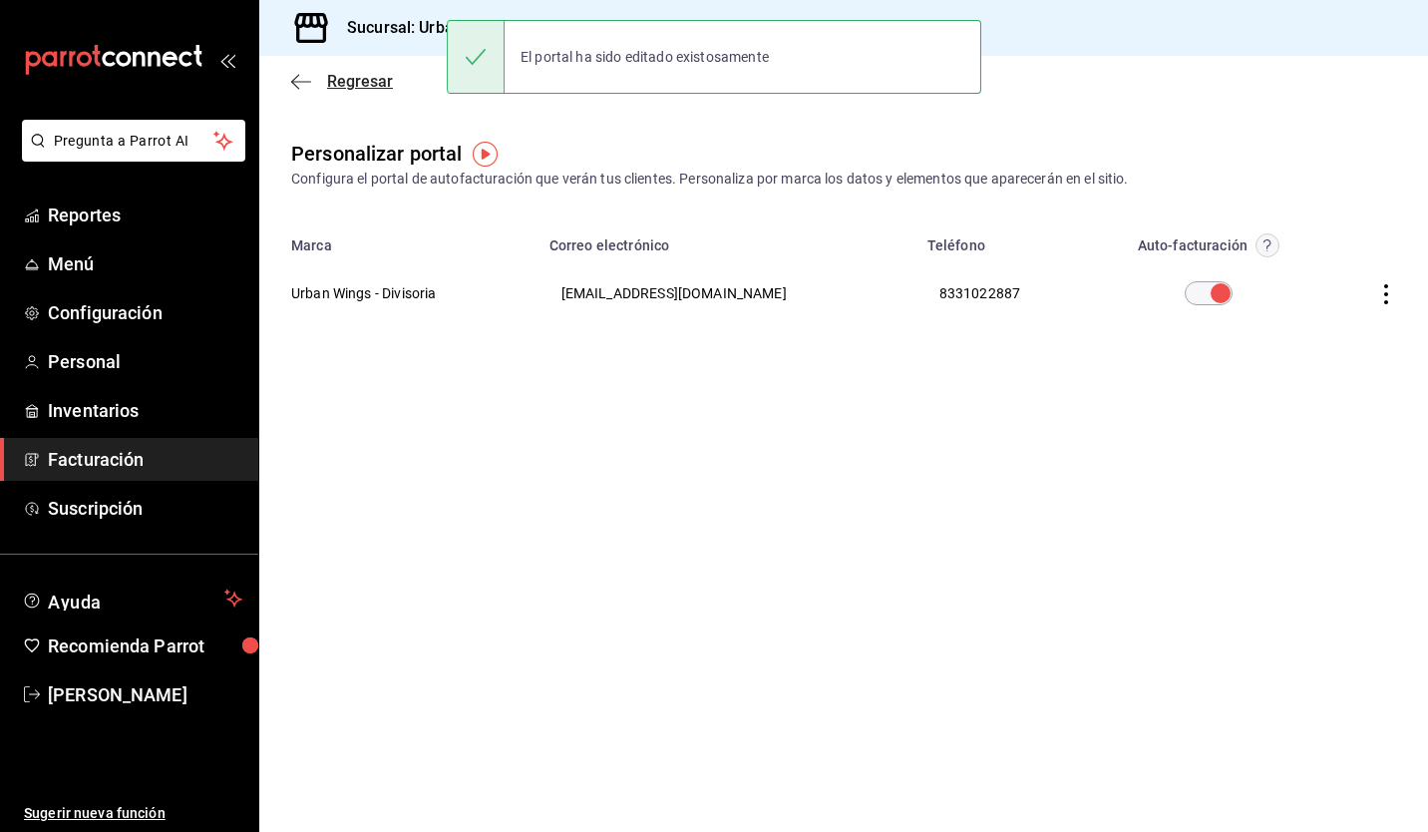
click at [291, 89] on icon "button" at bounding box center [301, 82] width 20 height 18
